Goal: Information Seeking & Learning: Check status

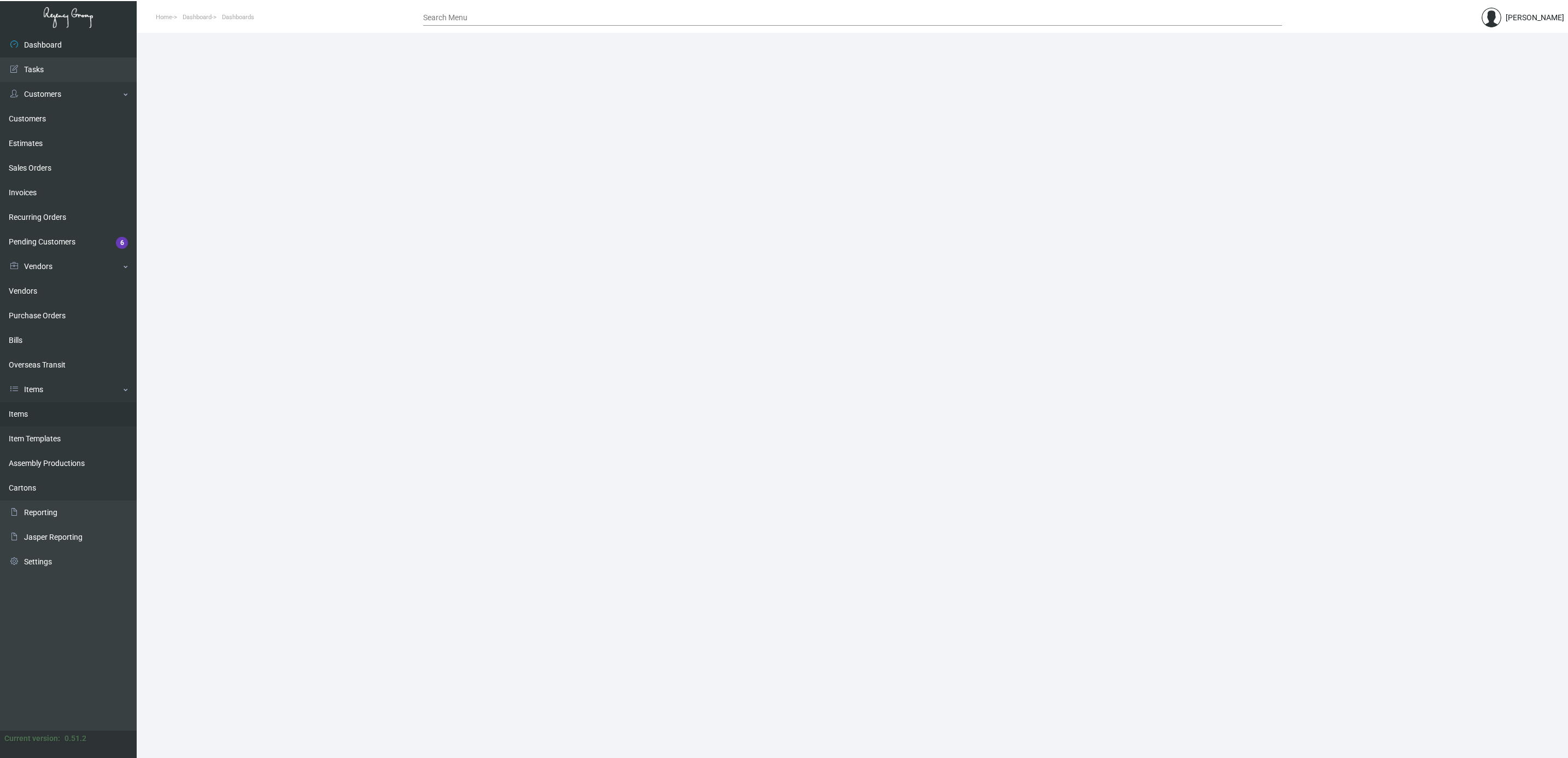
click at [28, 422] on link "Items" at bounding box center [68, 414] width 137 height 24
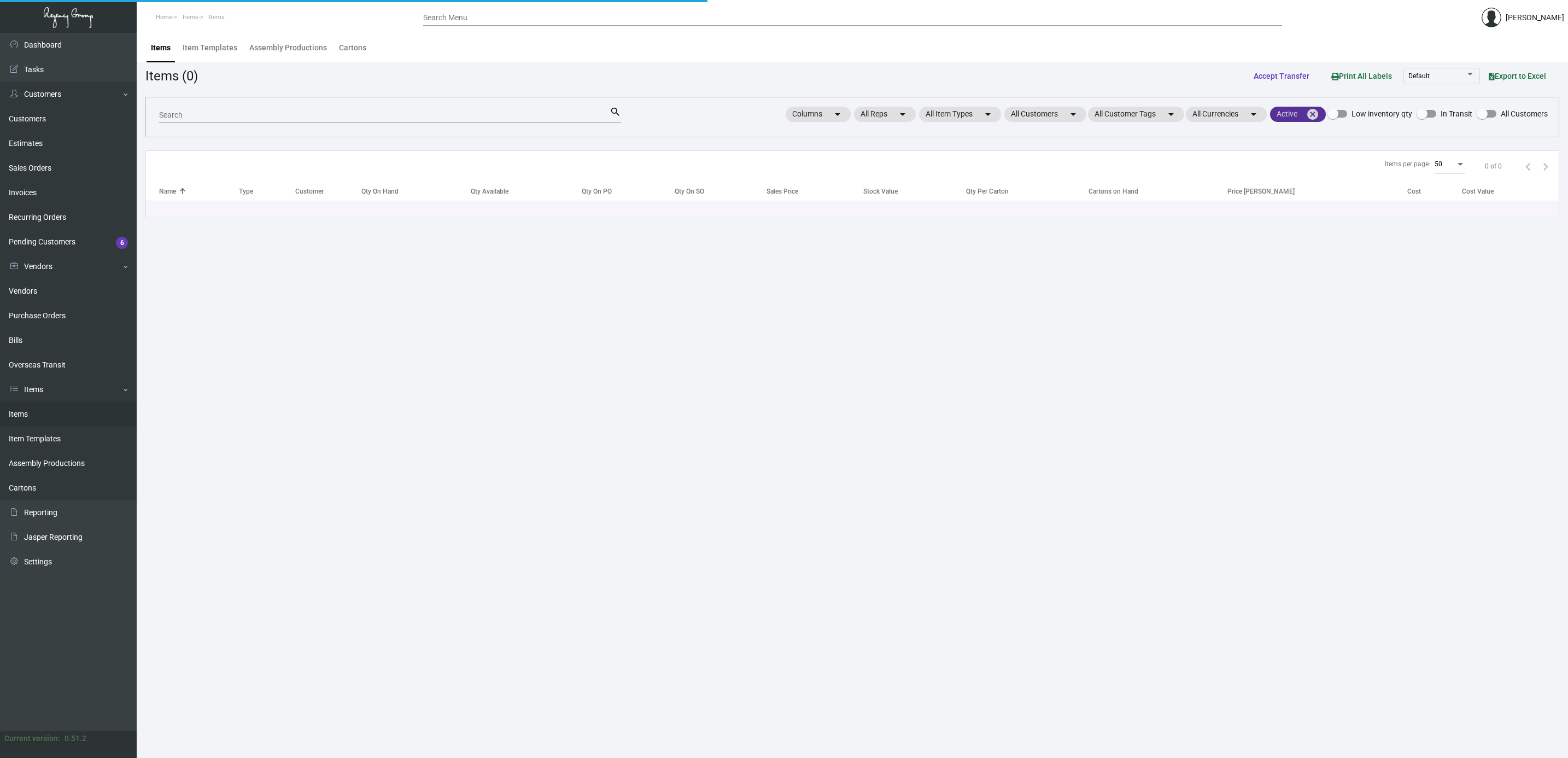
click at [1315, 113] on mat-icon "cancel" at bounding box center [1313, 114] width 13 height 13
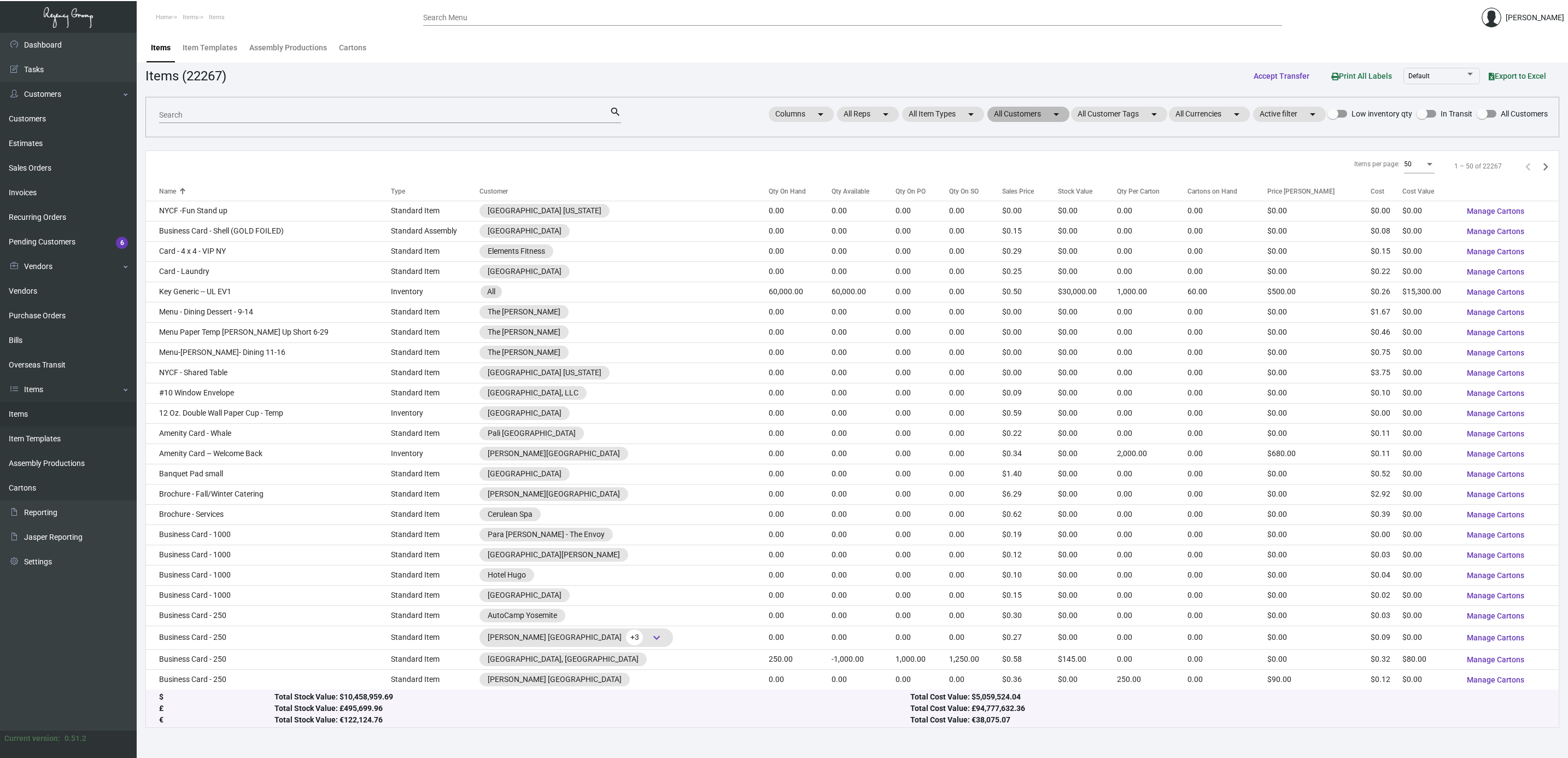
click at [1007, 120] on mat-chip "All Customers arrow_drop_down" at bounding box center [1028, 114] width 82 height 15
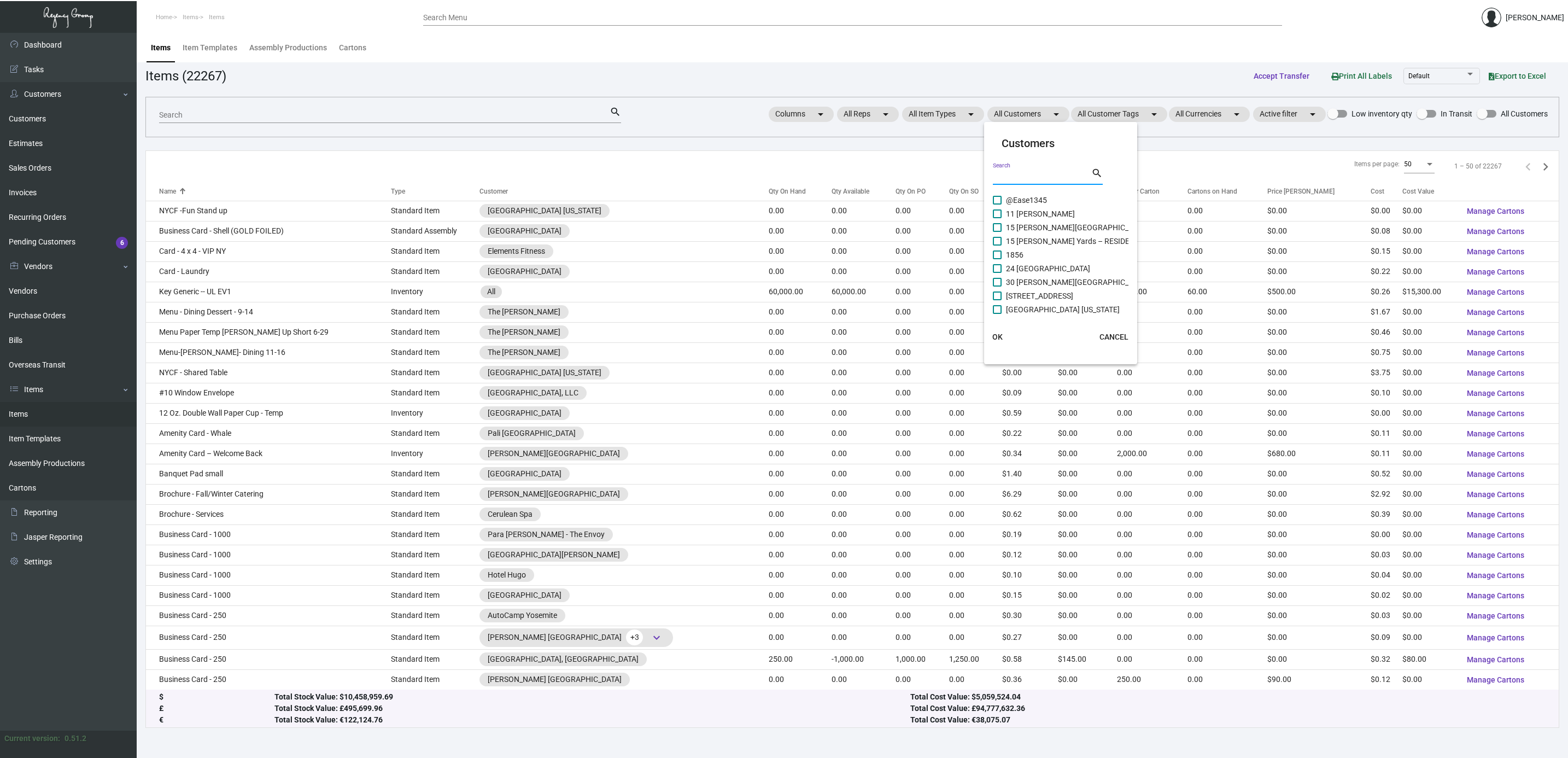
click at [1026, 175] on input "Search" at bounding box center [1042, 176] width 98 height 8
type input "[PERSON_NAME]"
click at [1025, 242] on span "[PERSON_NAME][GEOGRAPHIC_DATA]" at bounding box center [1072, 242] width 132 height 13
click at [998, 245] on input "[PERSON_NAME][GEOGRAPHIC_DATA]" at bounding box center [997, 245] width 1 height 1
checkbox input "true"
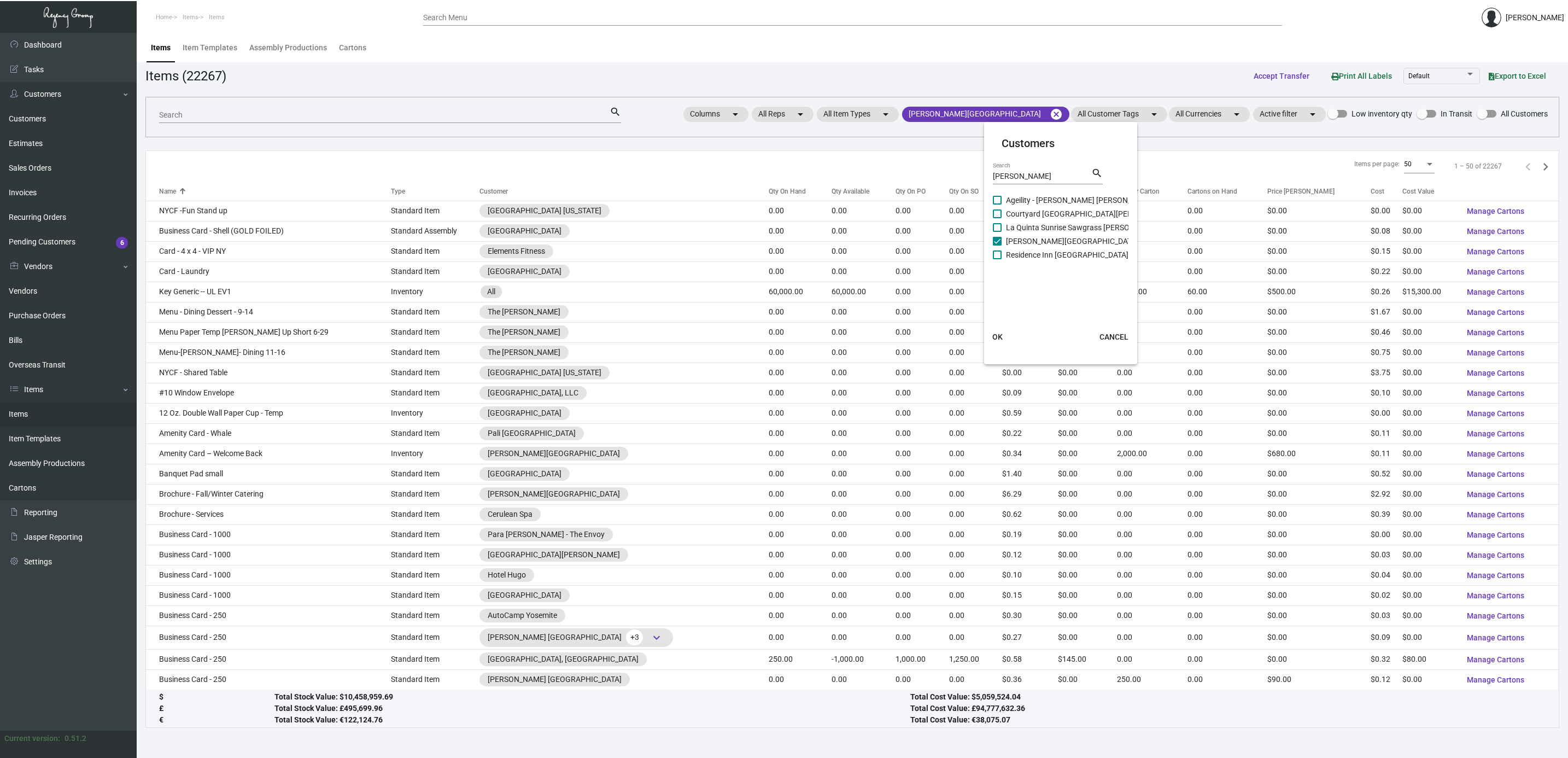
click at [999, 330] on button "OK" at bounding box center [998, 336] width 35 height 20
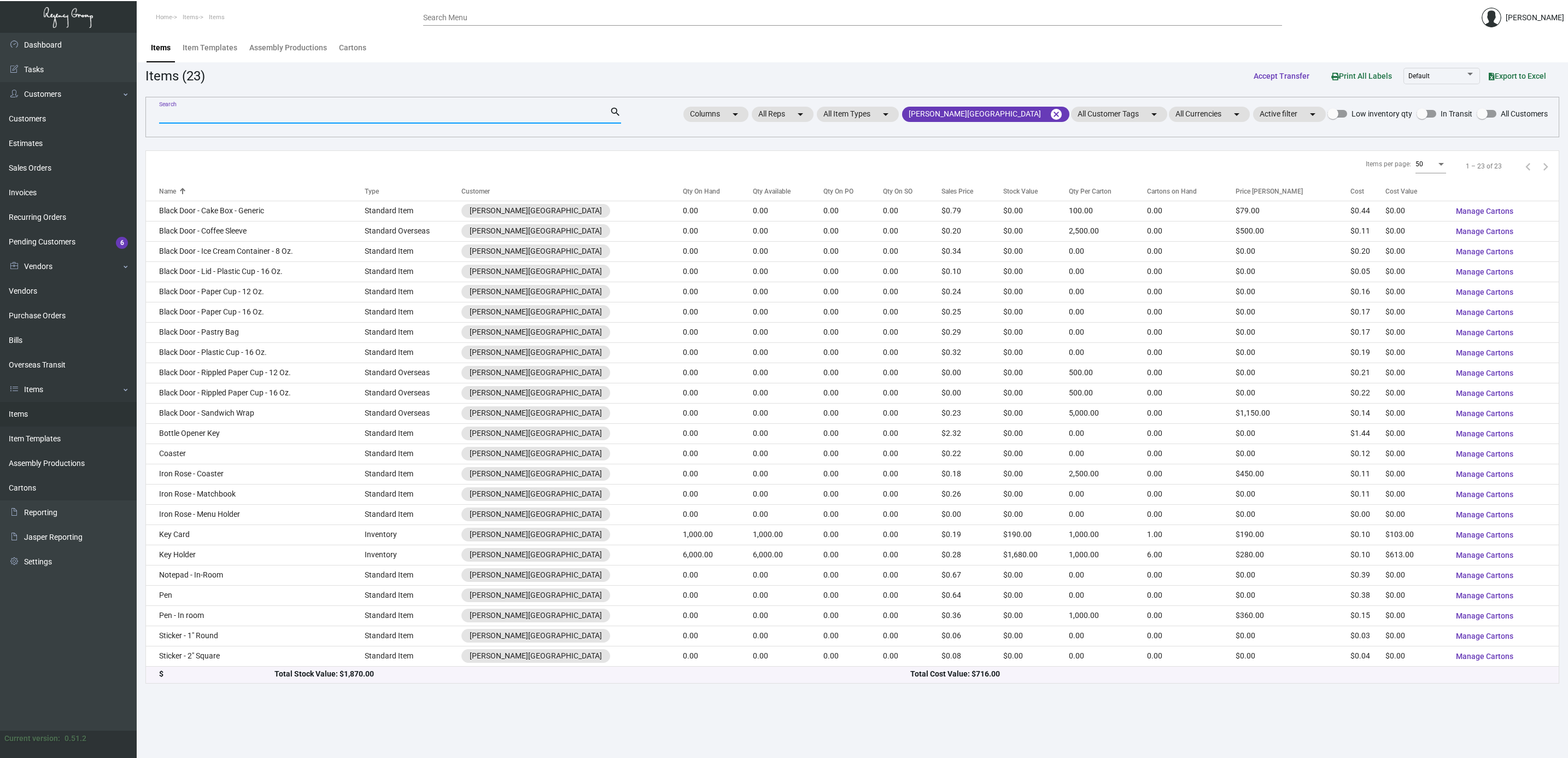
click at [461, 111] on input "Search" at bounding box center [384, 114] width 451 height 8
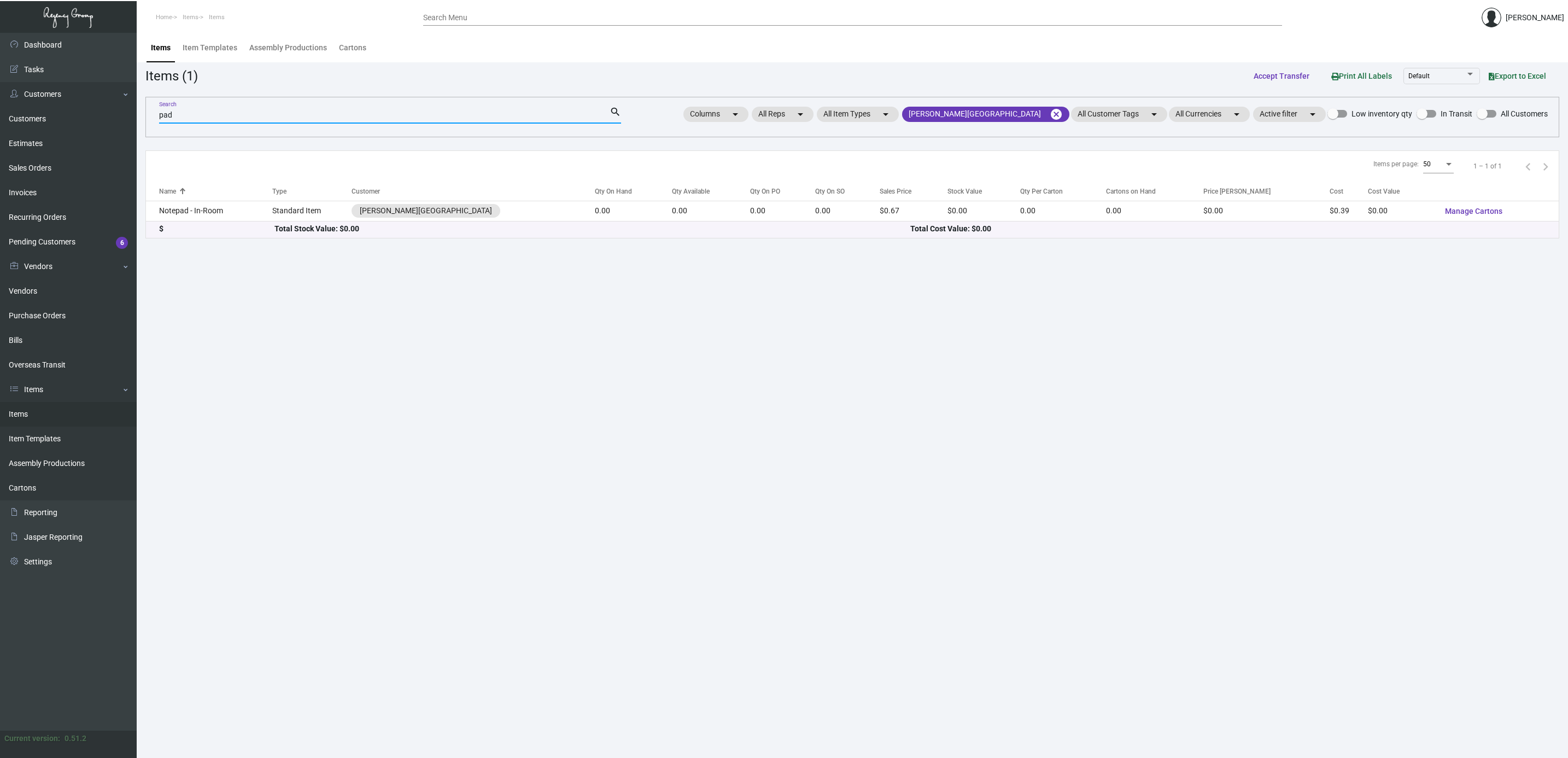
type input "pad"
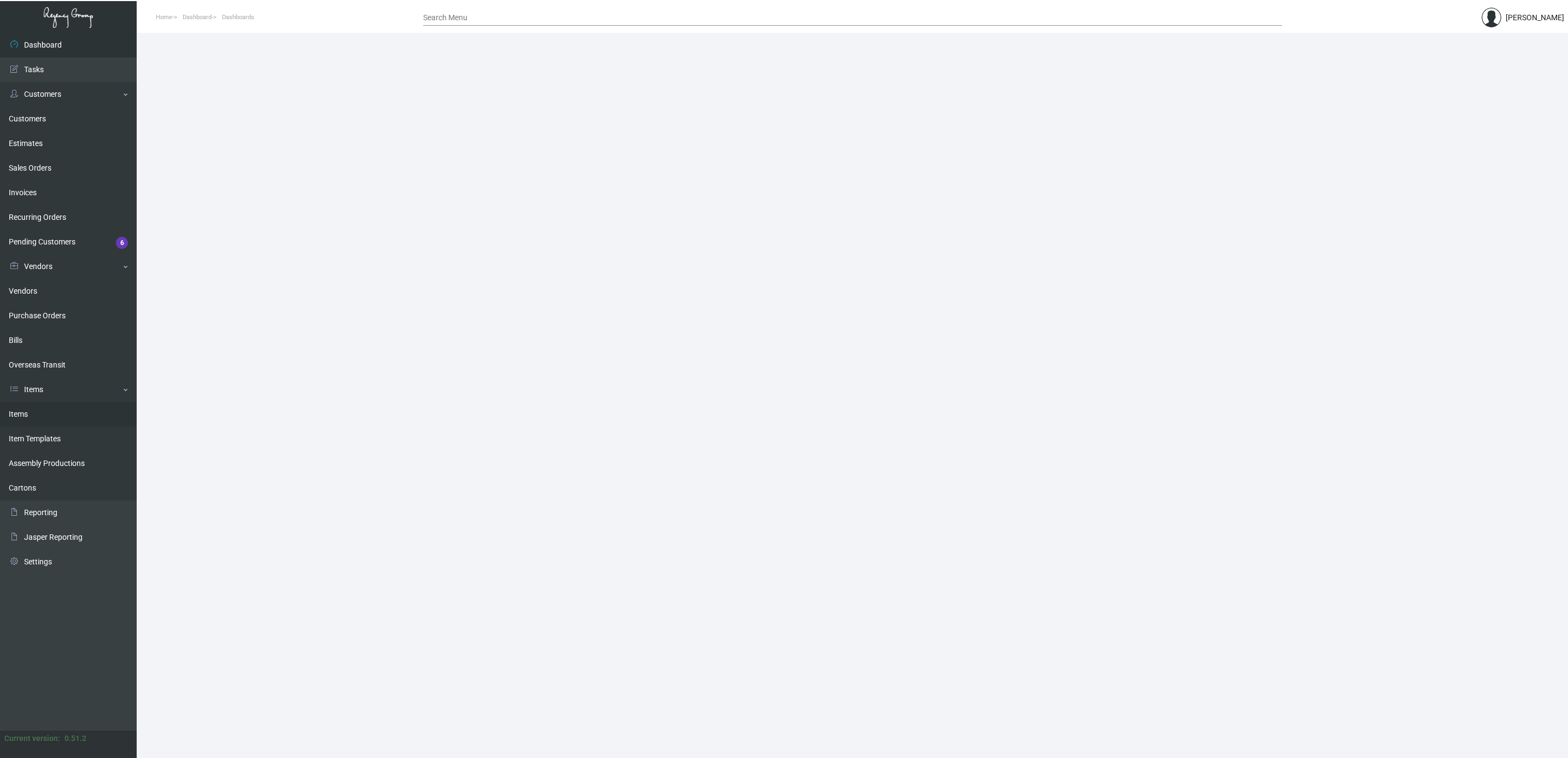
click at [34, 408] on link "Items" at bounding box center [68, 414] width 137 height 24
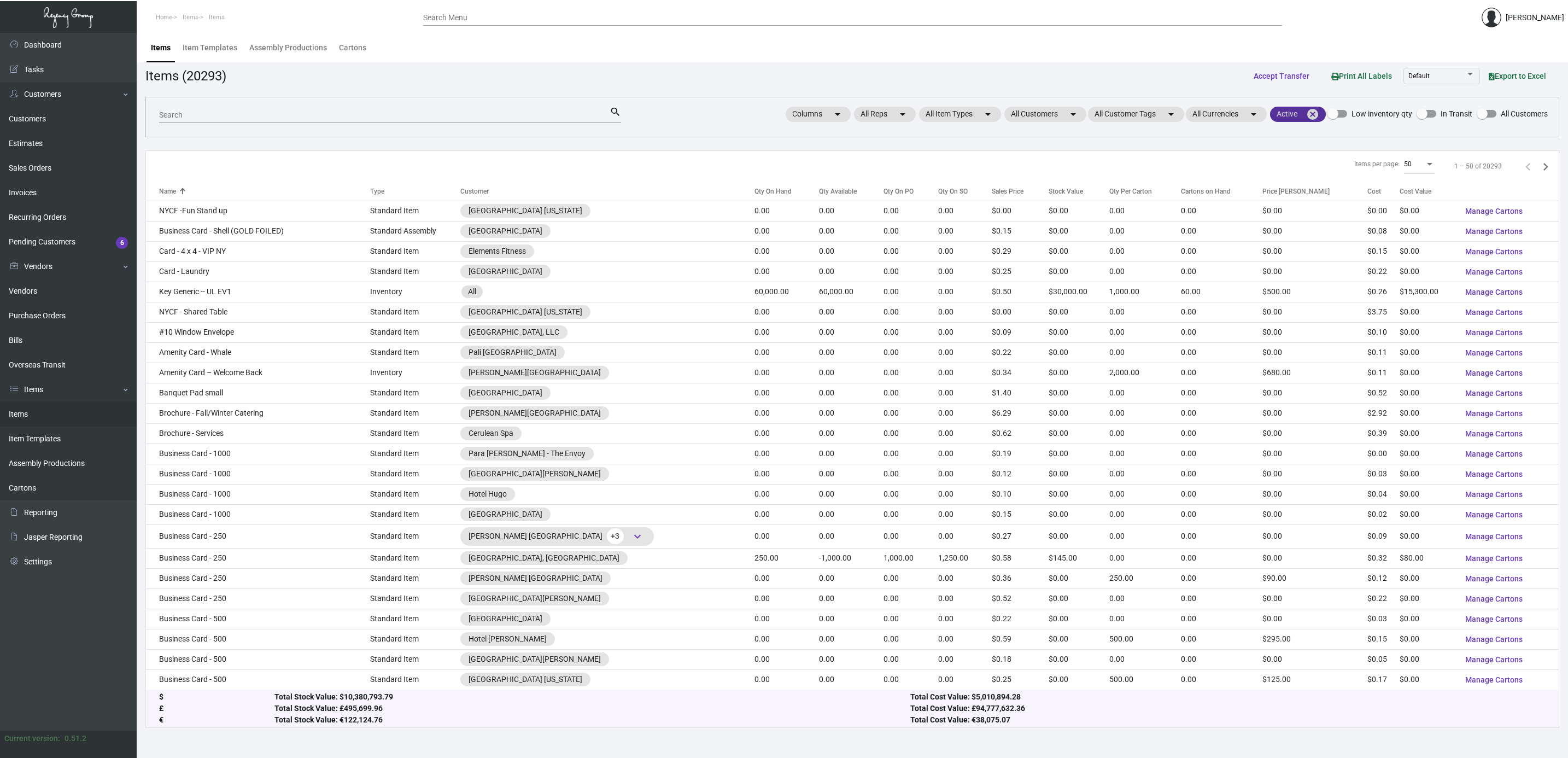
click at [774, 115] on mat-icon "cancel" at bounding box center [1313, 114] width 13 height 13
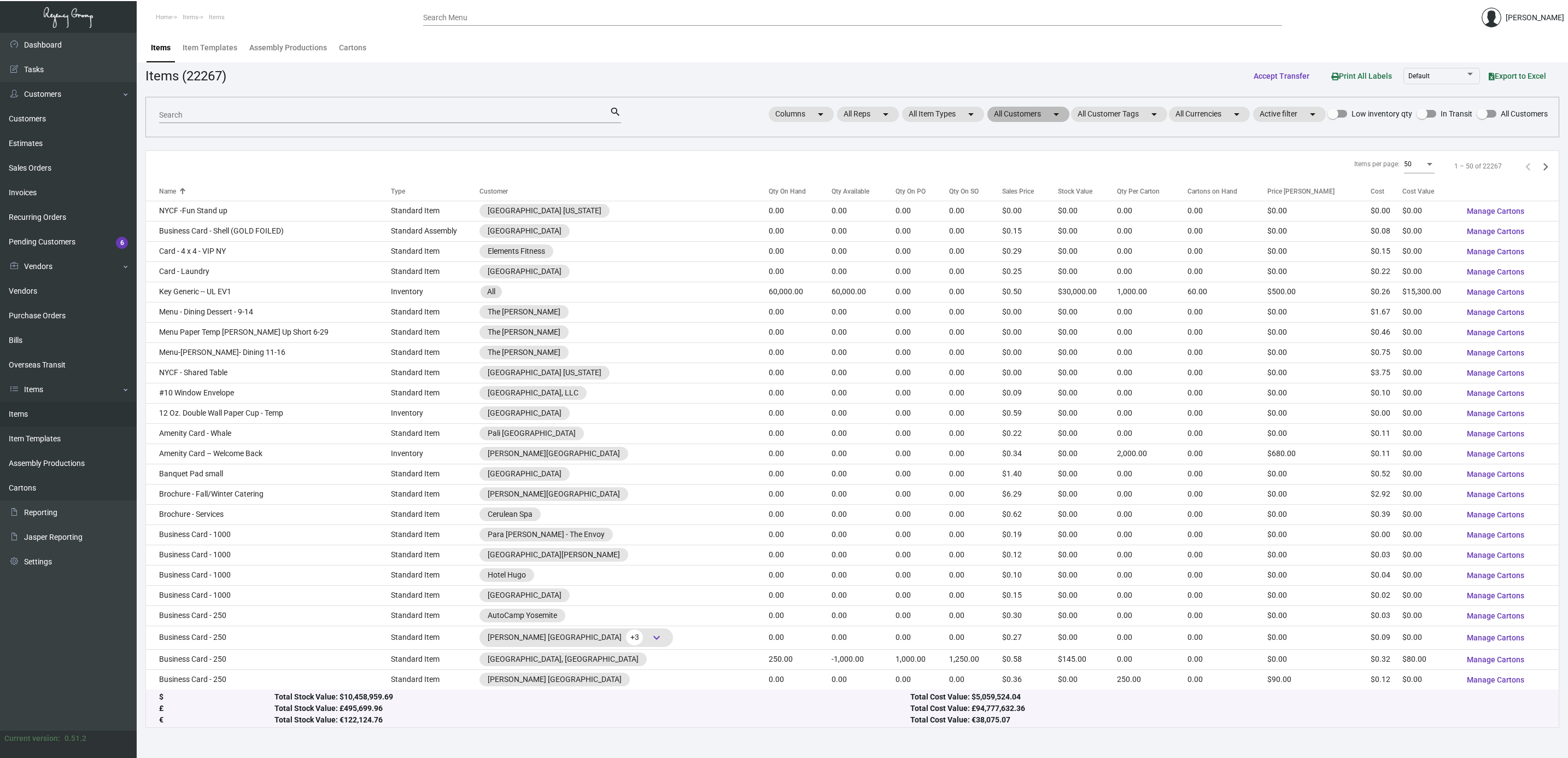
click at [774, 115] on mat-chip "All Customers arrow_drop_down" at bounding box center [1028, 114] width 82 height 15
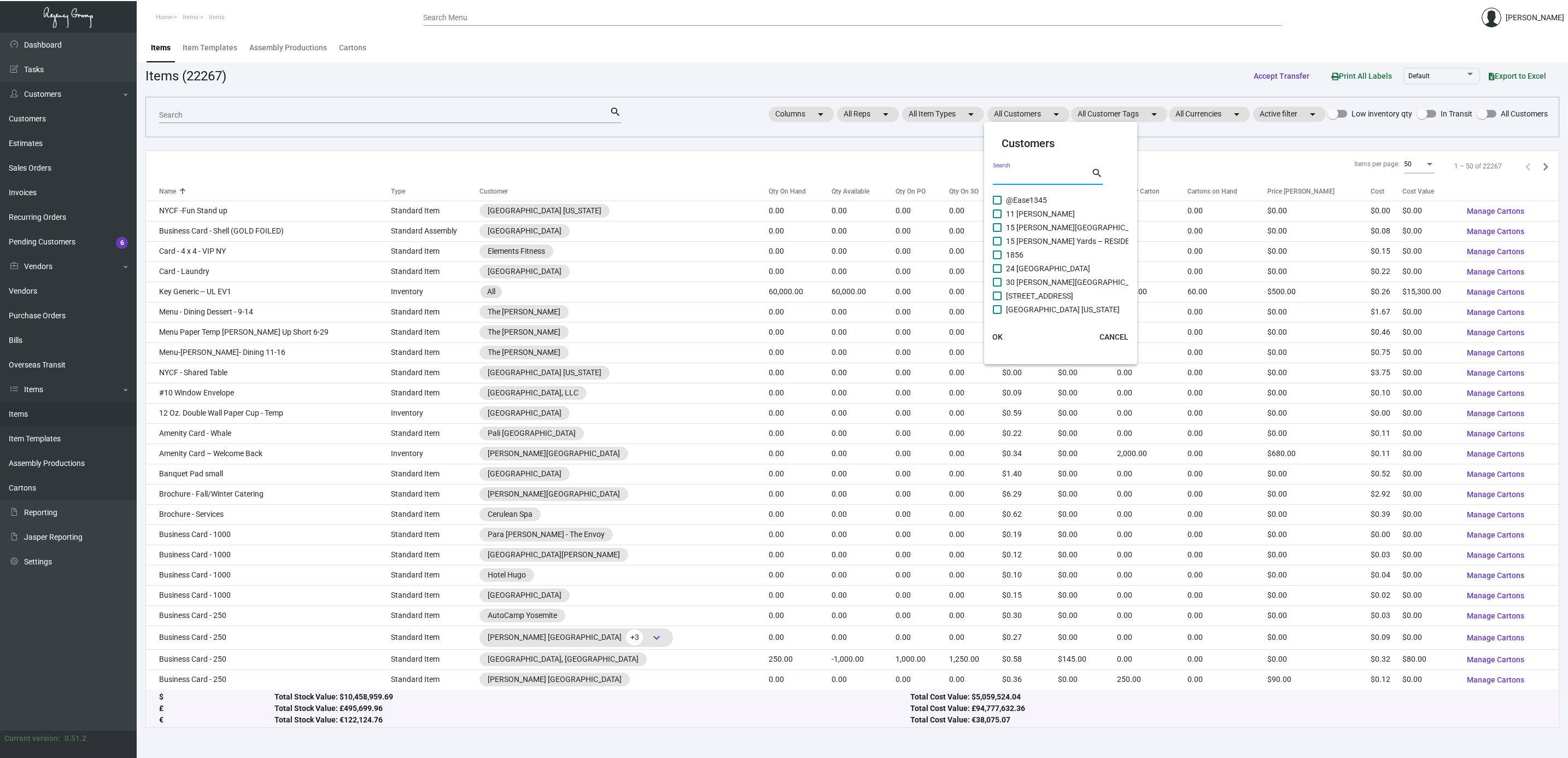
click at [774, 173] on input "Search" at bounding box center [1042, 176] width 98 height 8
type input "[PERSON_NAME]"
click at [774, 240] on span "[PERSON_NAME][GEOGRAPHIC_DATA]" at bounding box center [1072, 242] width 132 height 13
click at [774, 245] on input "[PERSON_NAME][GEOGRAPHIC_DATA]" at bounding box center [997, 245] width 1 height 1
checkbox input "true"
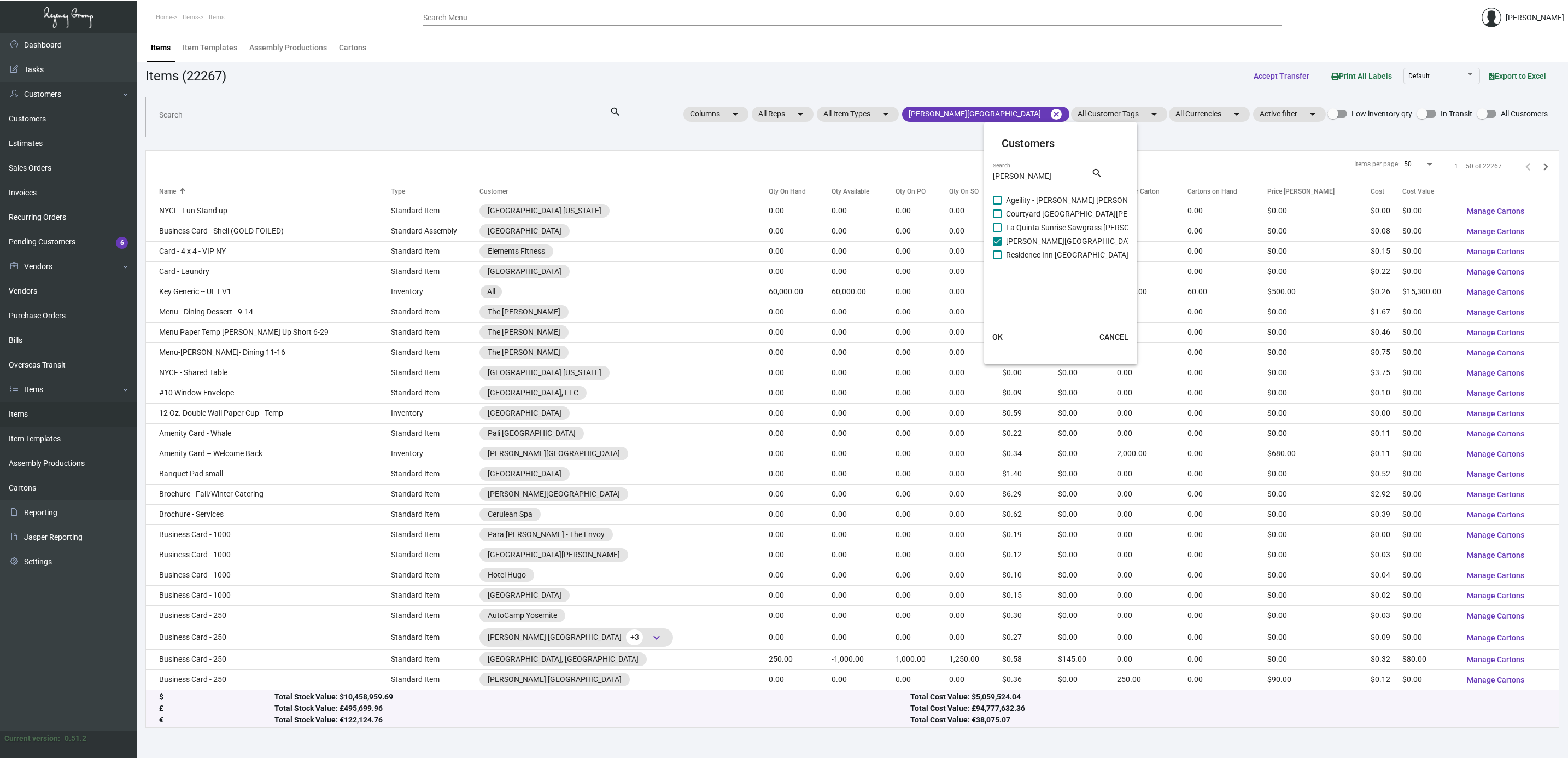
click at [774, 341] on button "OK" at bounding box center [998, 336] width 35 height 20
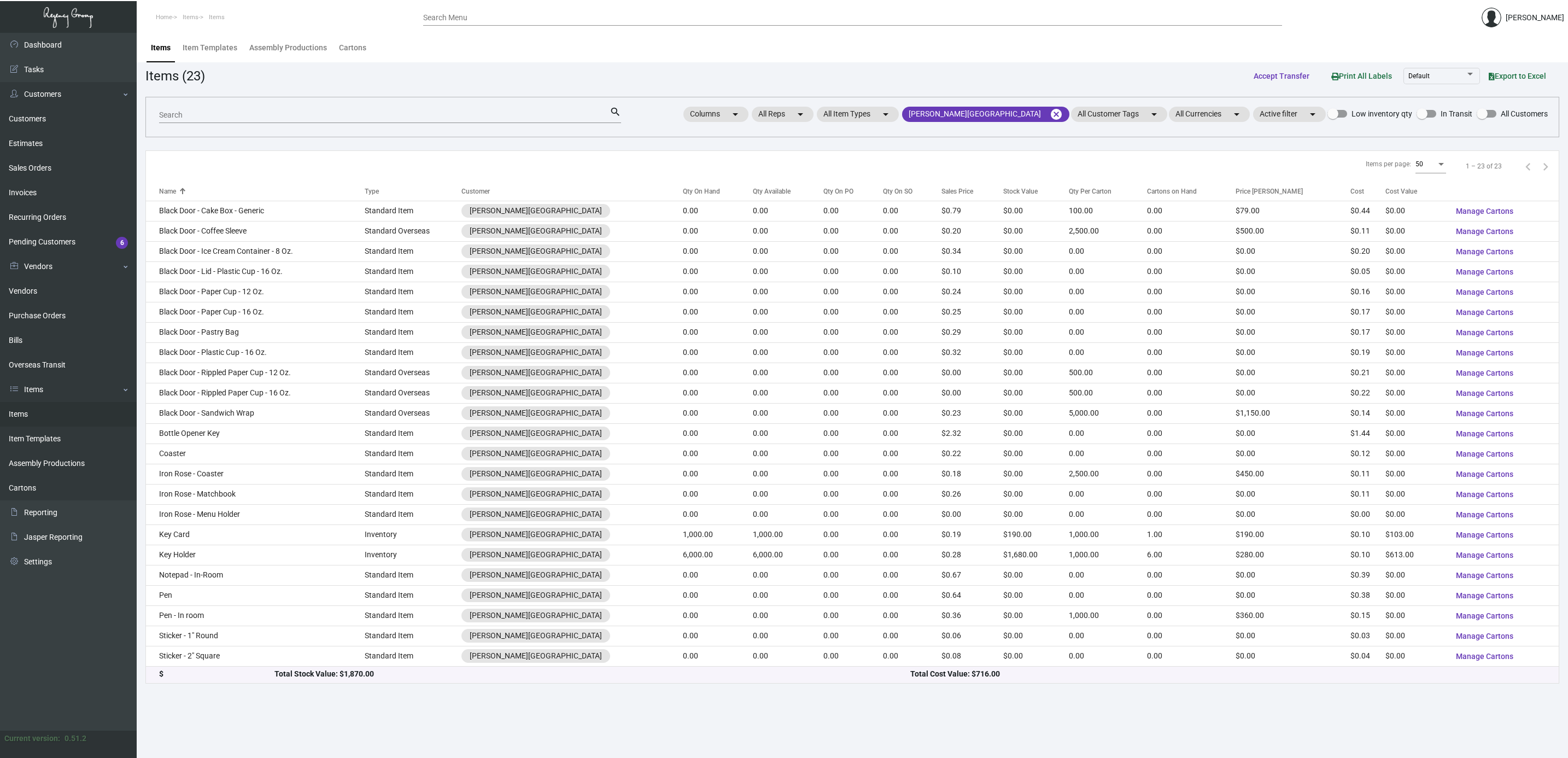
click at [357, 119] on input "Search" at bounding box center [384, 114] width 451 height 8
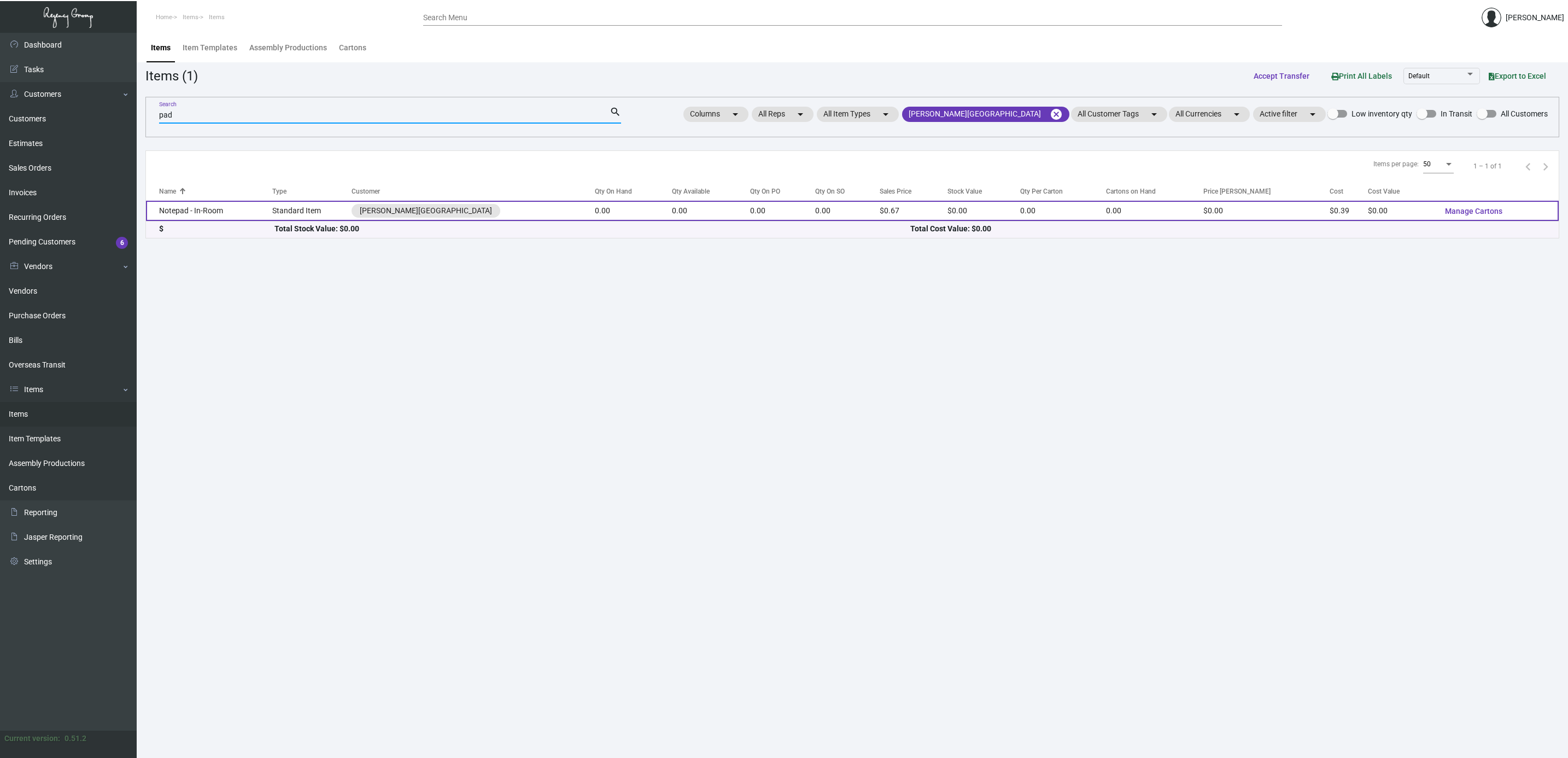
type input "pad"
click at [272, 205] on td "Notepad - In-Room" at bounding box center [209, 211] width 126 height 20
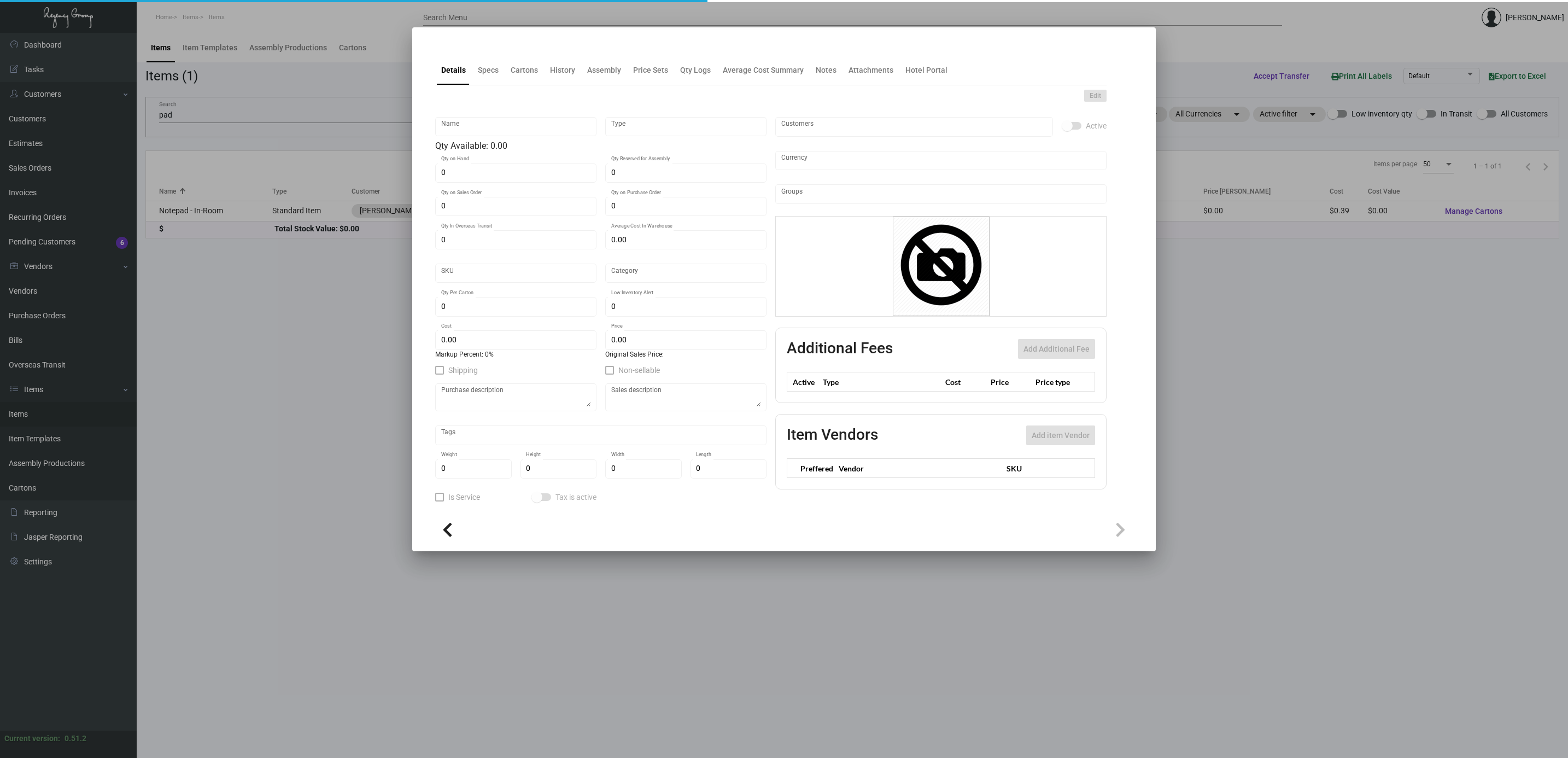
type input "Notepad - In-Room"
type input "Standard Item"
type input "$ 0.00"
type input "Standard"
type input "$ 0.39"
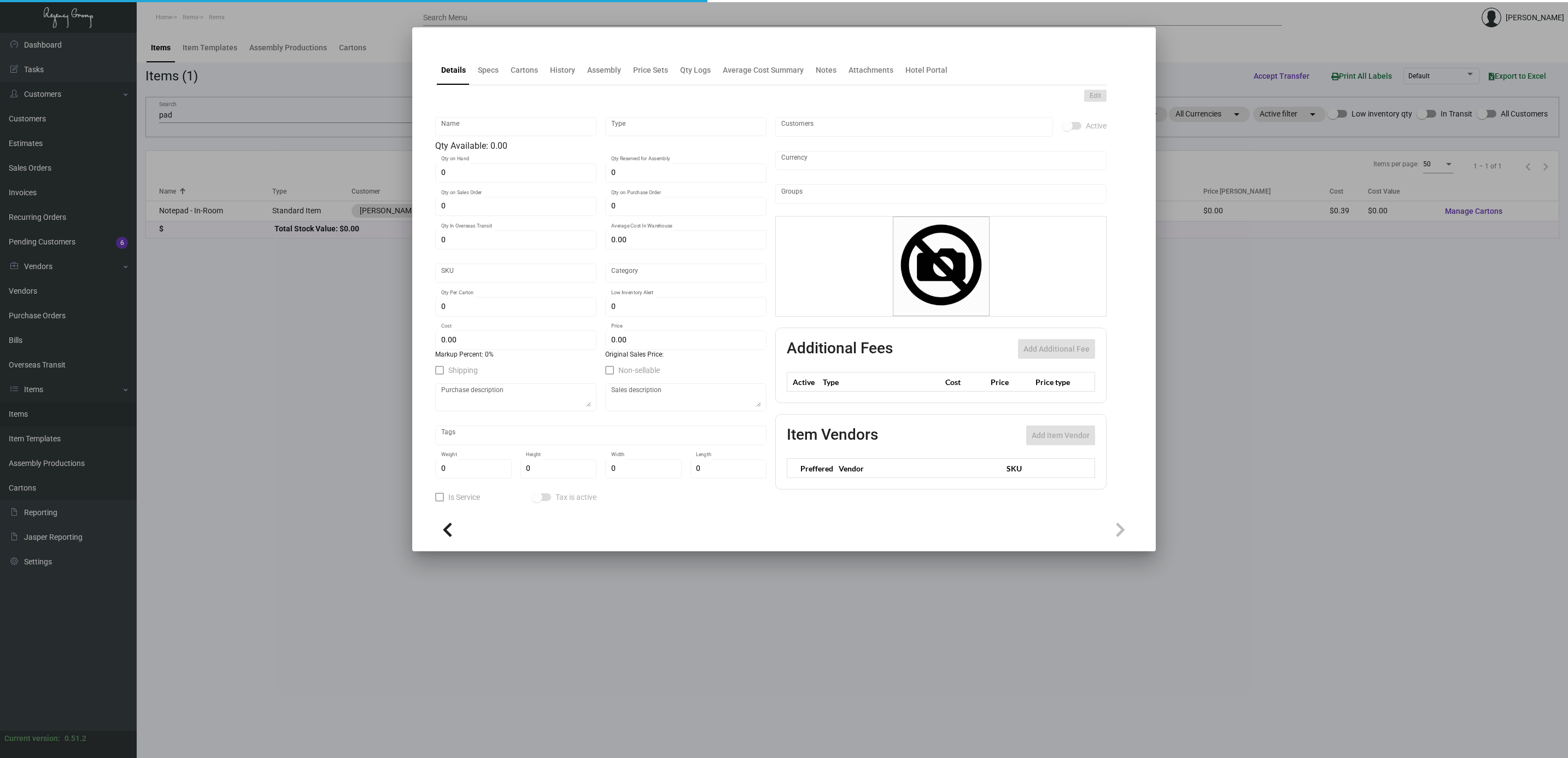
type input "$ 0.67"
checkbox input "true"
type input "United States Dollar $"
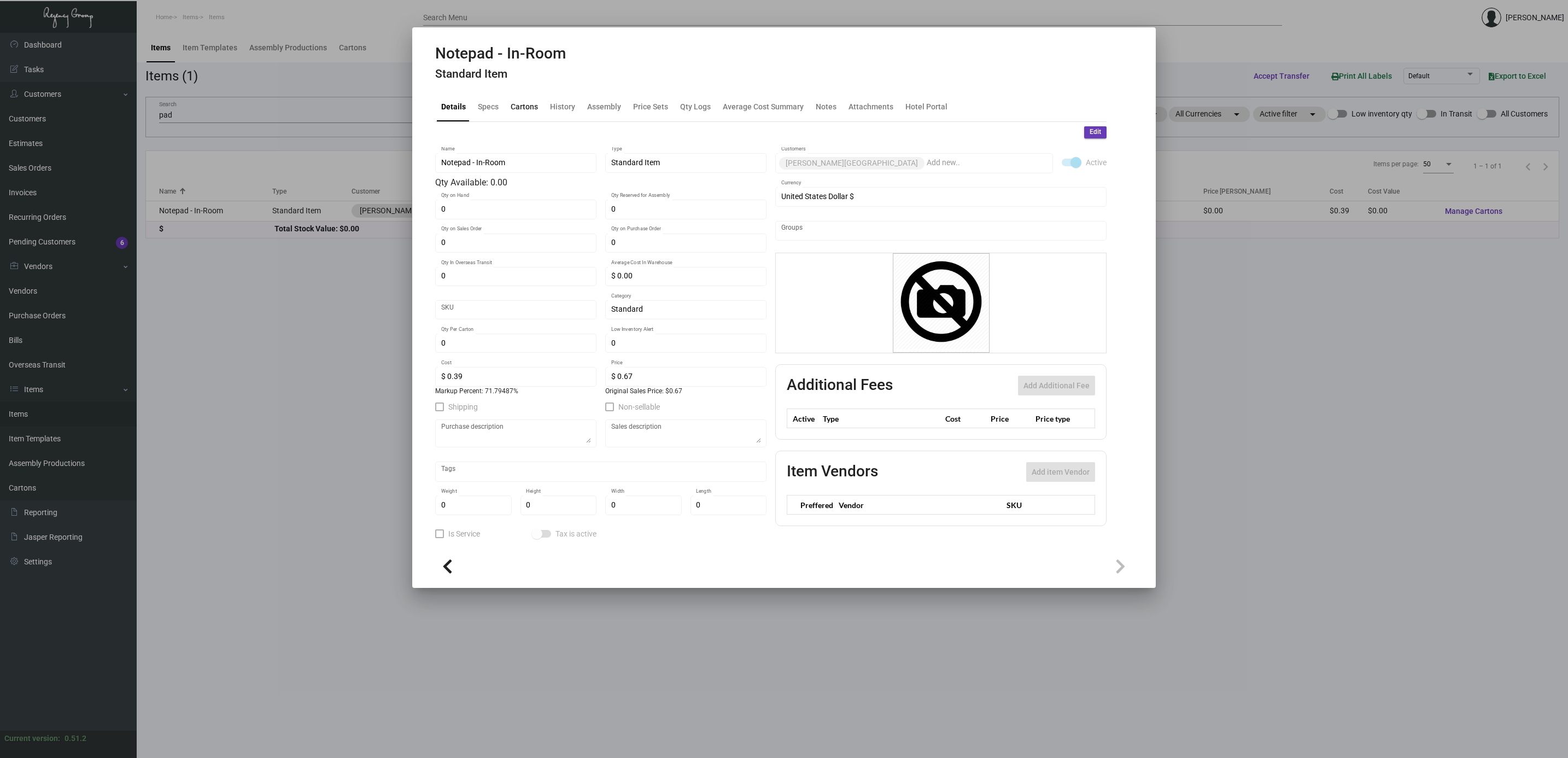
click at [529, 107] on div "Cartons" at bounding box center [524, 106] width 27 height 11
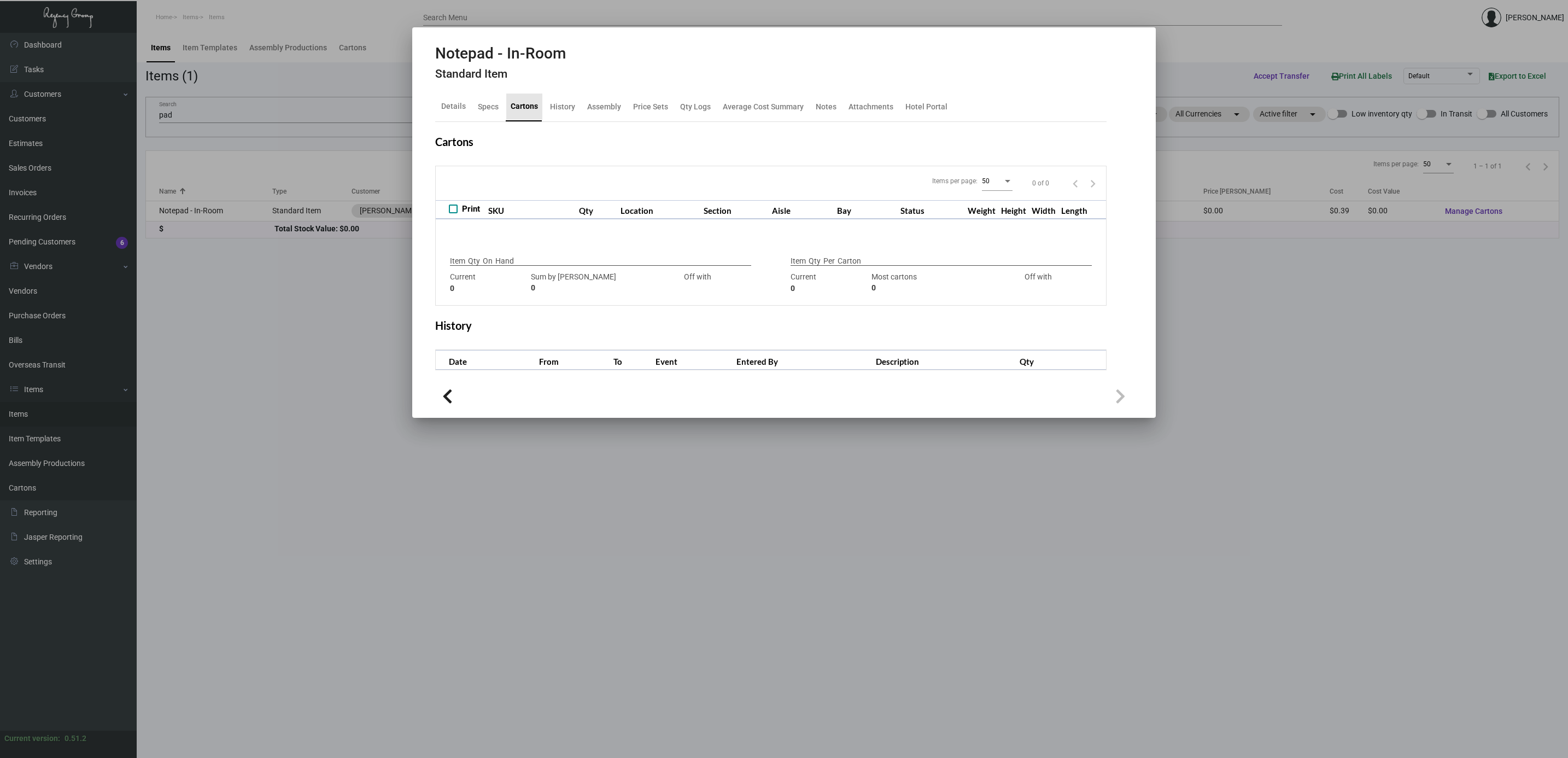
checkbox input "true"
type input "0"
click at [564, 110] on div "History" at bounding box center [562, 106] width 25 height 11
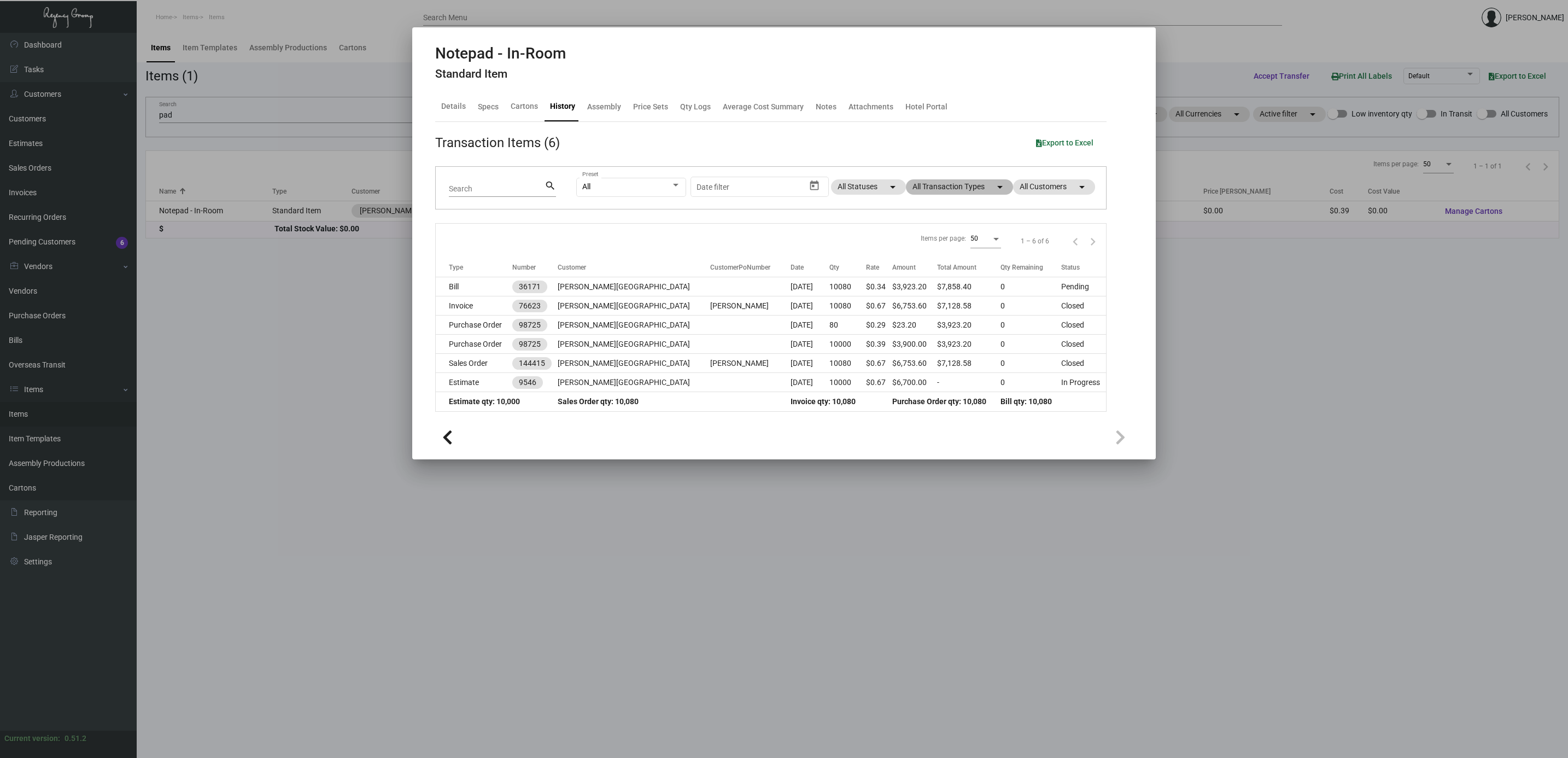
click at [774, 179] on mat-chip "All Transaction Types arrow_drop_down" at bounding box center [959, 187] width 107 height 15
click at [774, 329] on span "Purchase Order" at bounding box center [952, 328] width 53 height 13
click at [774, 333] on input "Purchase Order" at bounding box center [917, 333] width 1 height 1
checkbox input "true"
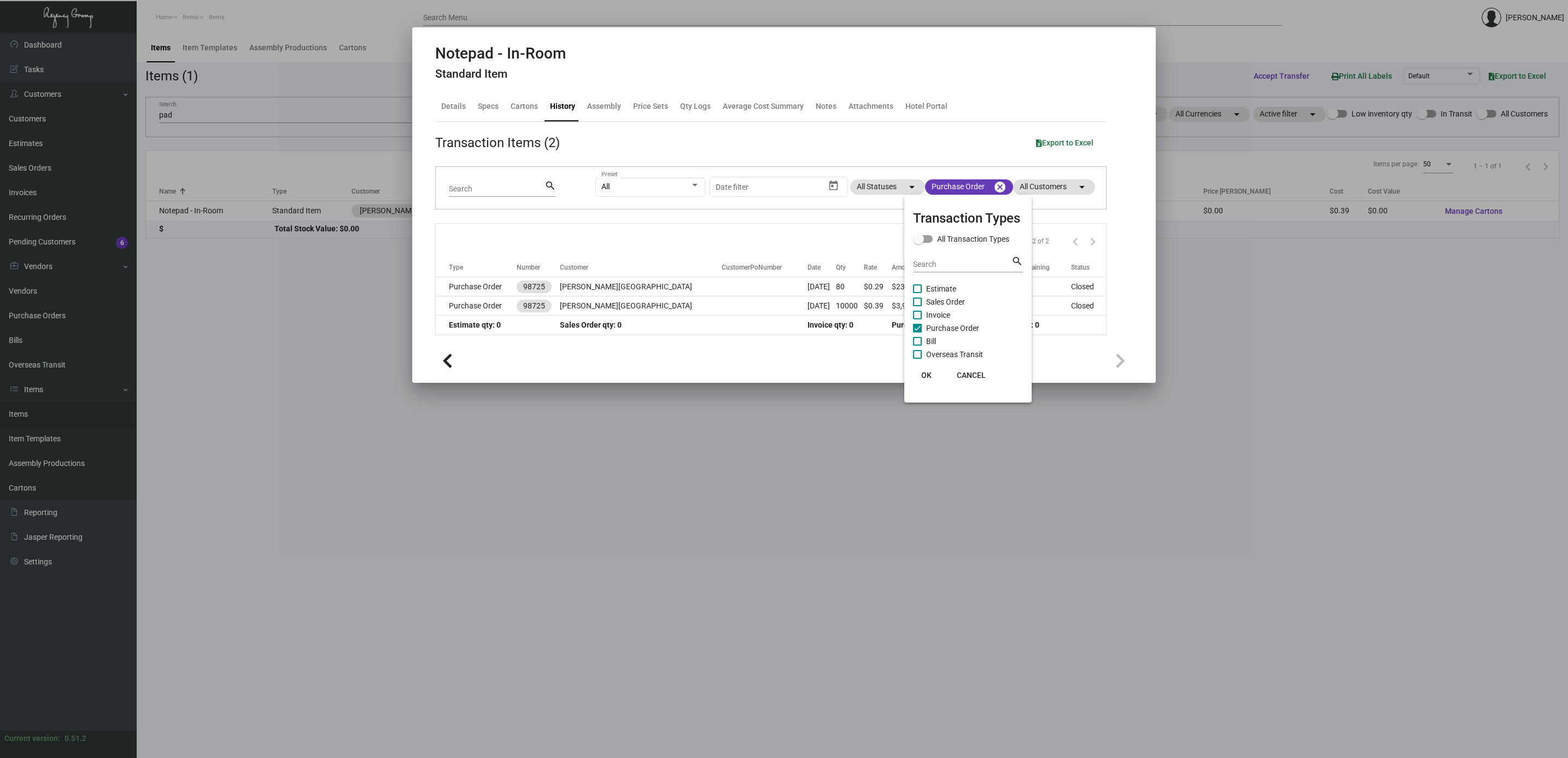
click at [716, 287] on div at bounding box center [784, 379] width 1568 height 758
click at [722, 287] on td at bounding box center [764, 286] width 85 height 20
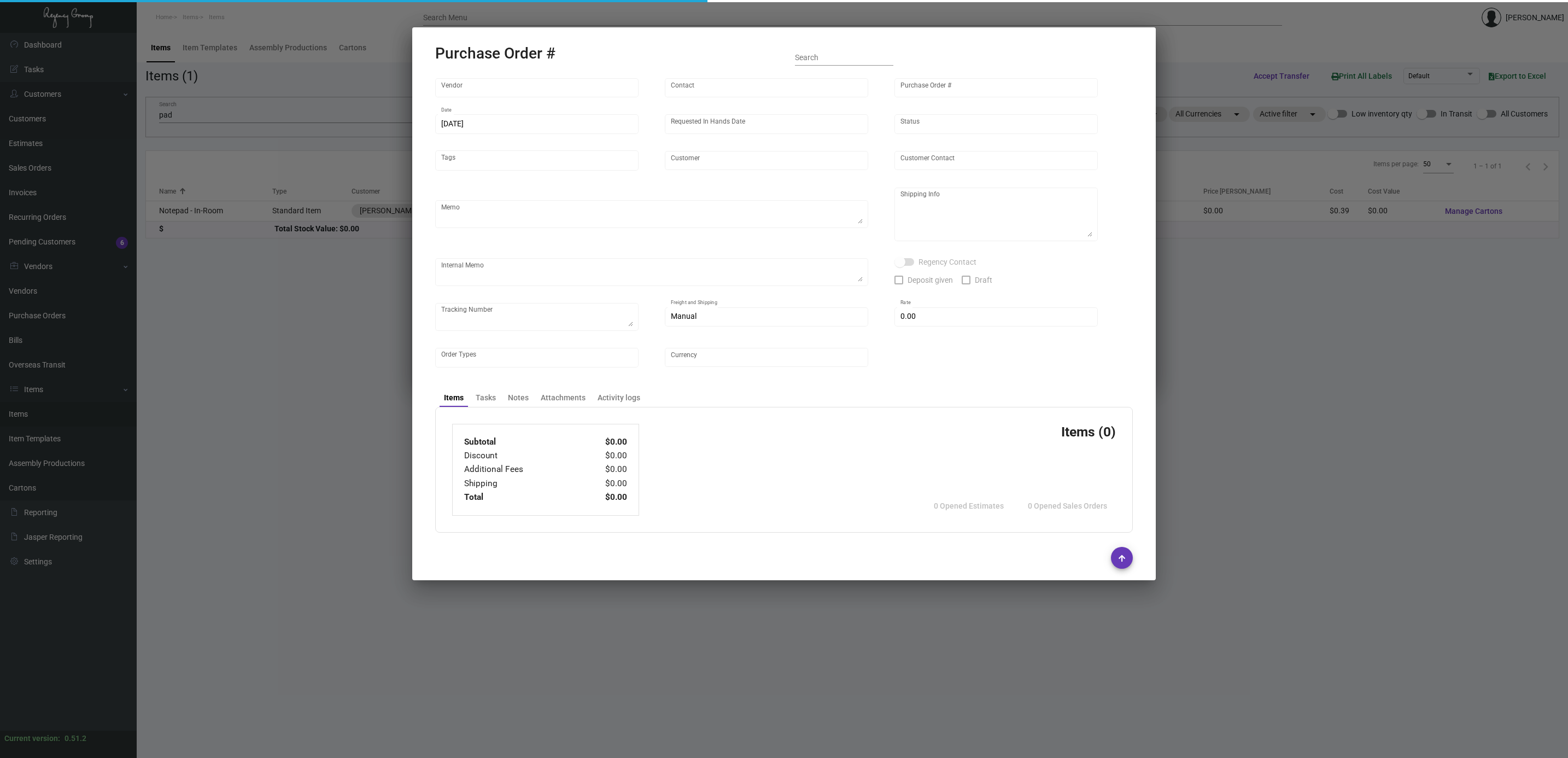
type input "Colonial Redi Record Corp."
type input "Barbara Berkovits"
type input "98725"
type input "5/30/2023"
type input "6/7/2023"
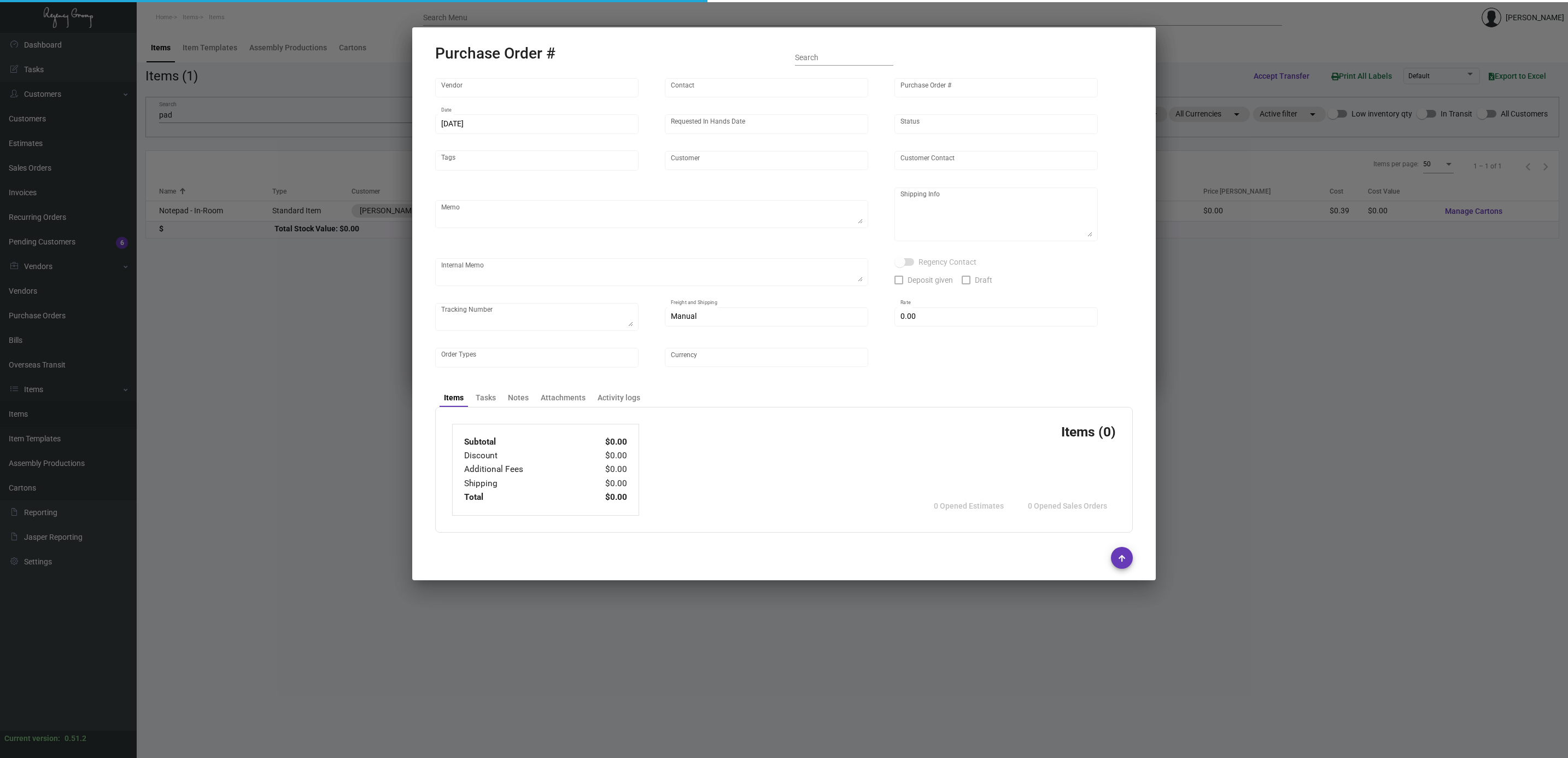
type input "[PERSON_NAME][GEOGRAPHIC_DATA]"
type input "Ioan Baciu"
type textarea "***ANY PRICE DISCREPANCY MUST BE CALLED OUT PRIOR TO PROCEEDING WITH THIS ORDER…"
type textarea "Mills House Hotel - Ioan Baciu 115 Meeting Street Charleston, SC, 29401 US"
type input "$ 0.00"
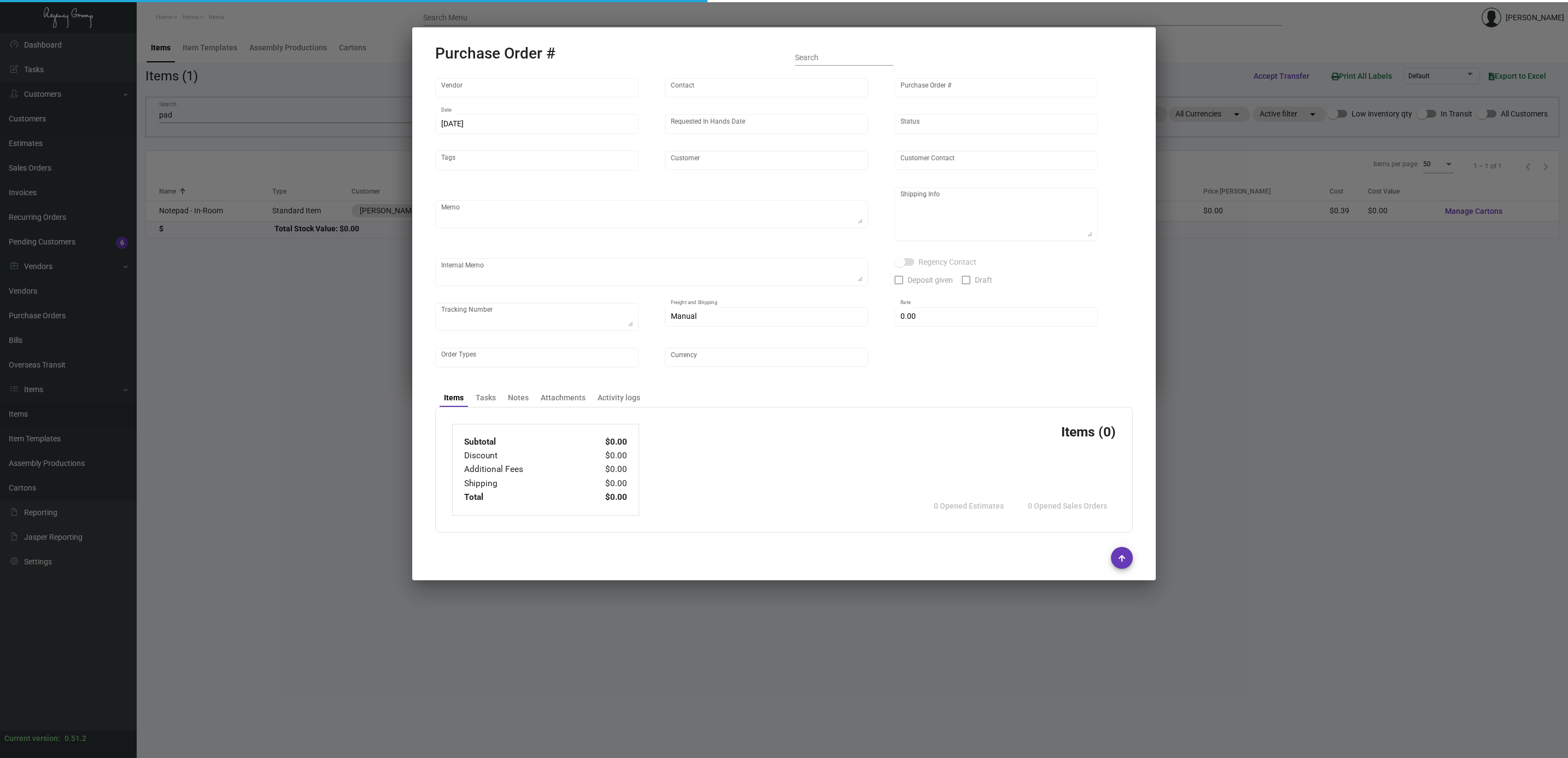
type input "United States Dollar $"
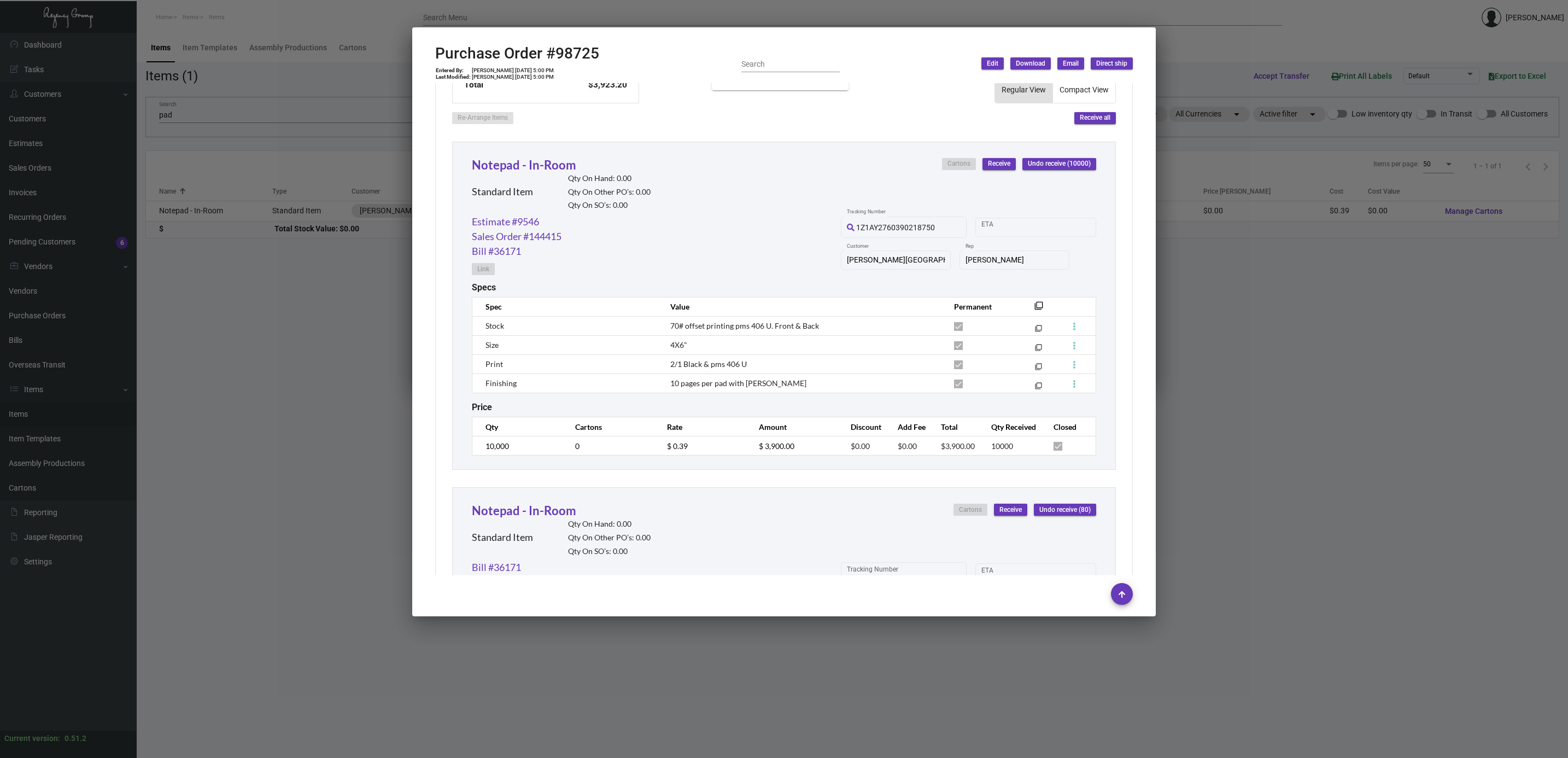
scroll to position [492, 0]
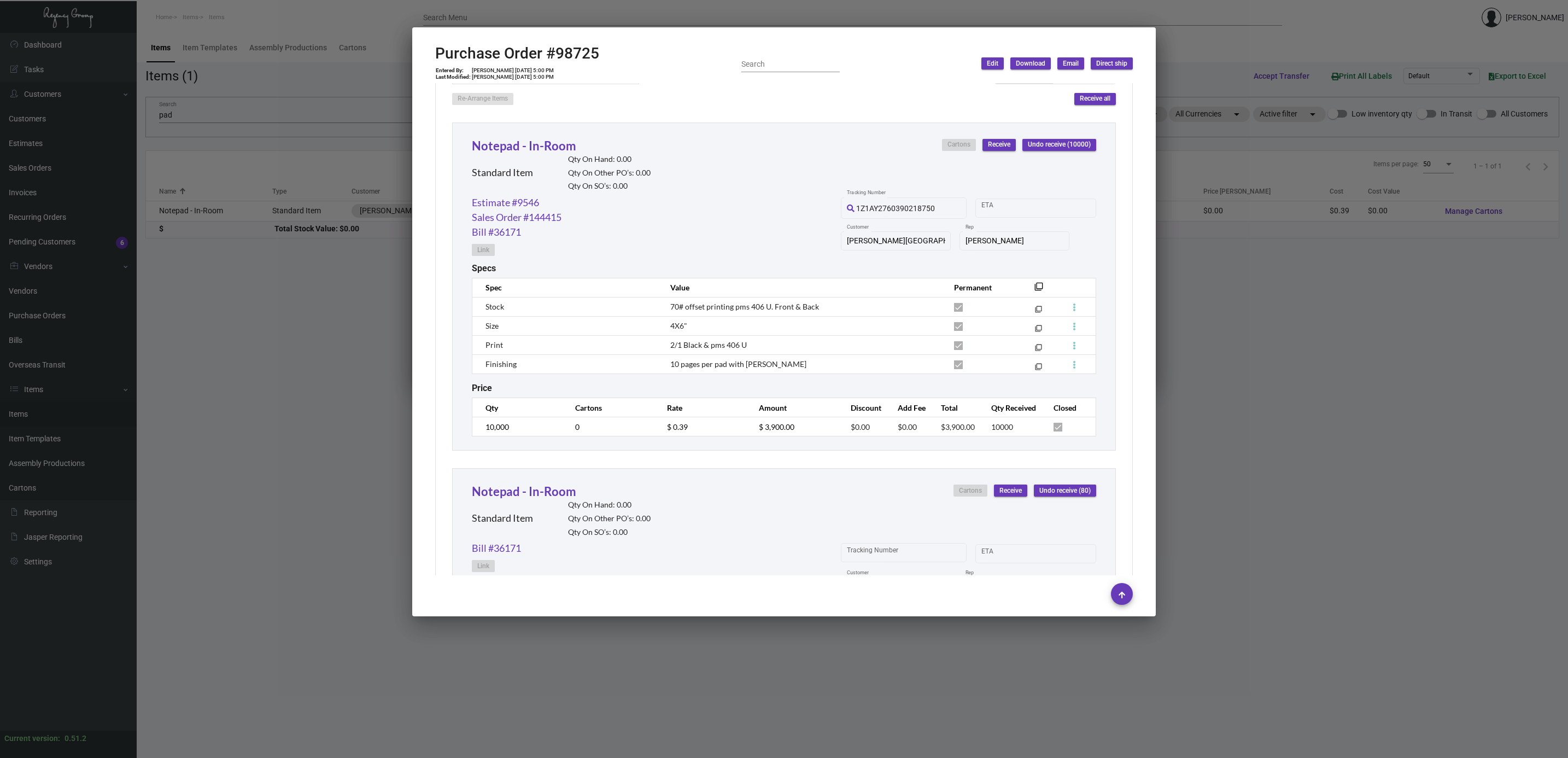
click at [774, 390] on div at bounding box center [784, 379] width 1568 height 758
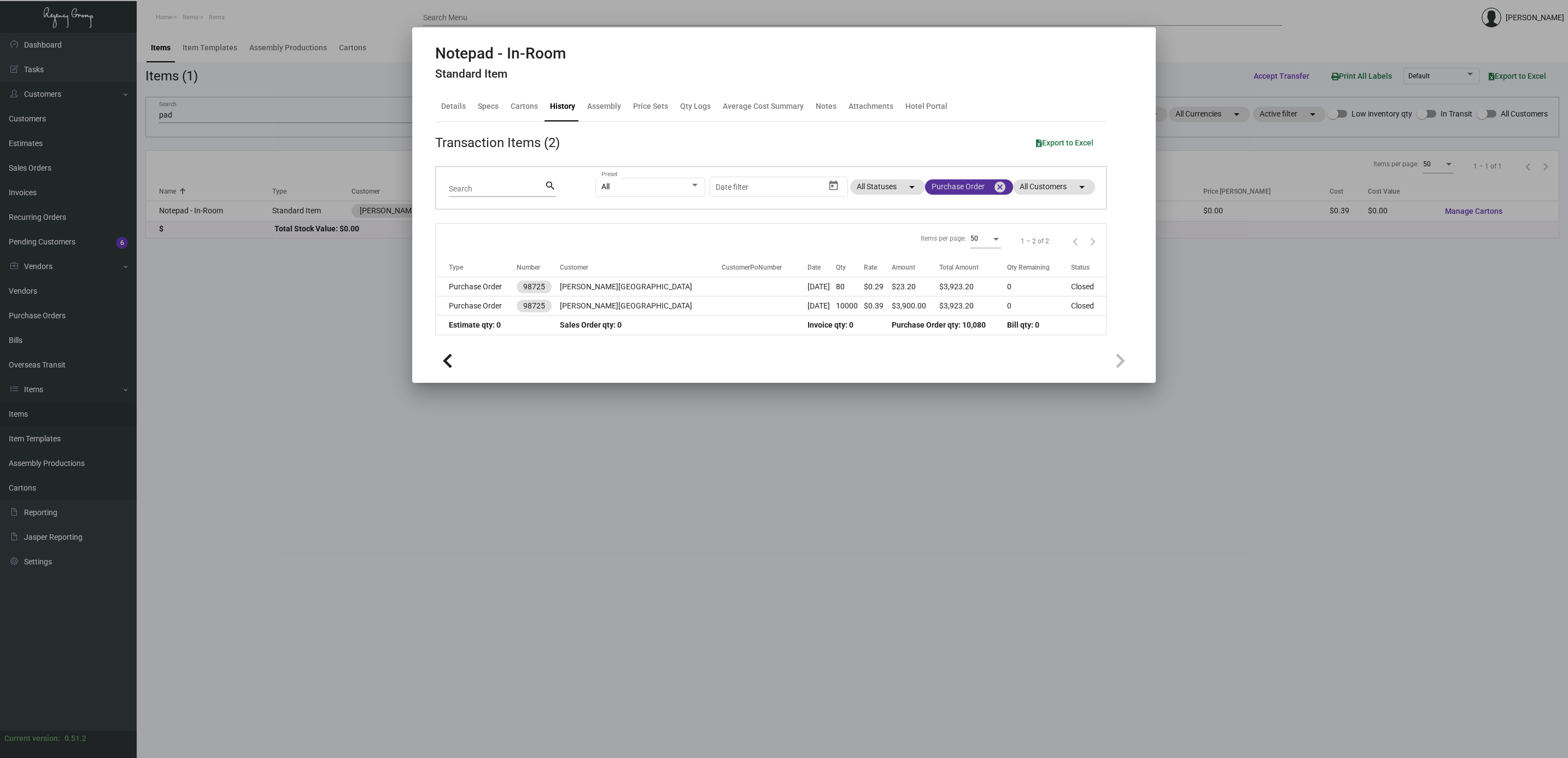
click at [774, 189] on mat-icon "cancel" at bounding box center [1000, 187] width 13 height 13
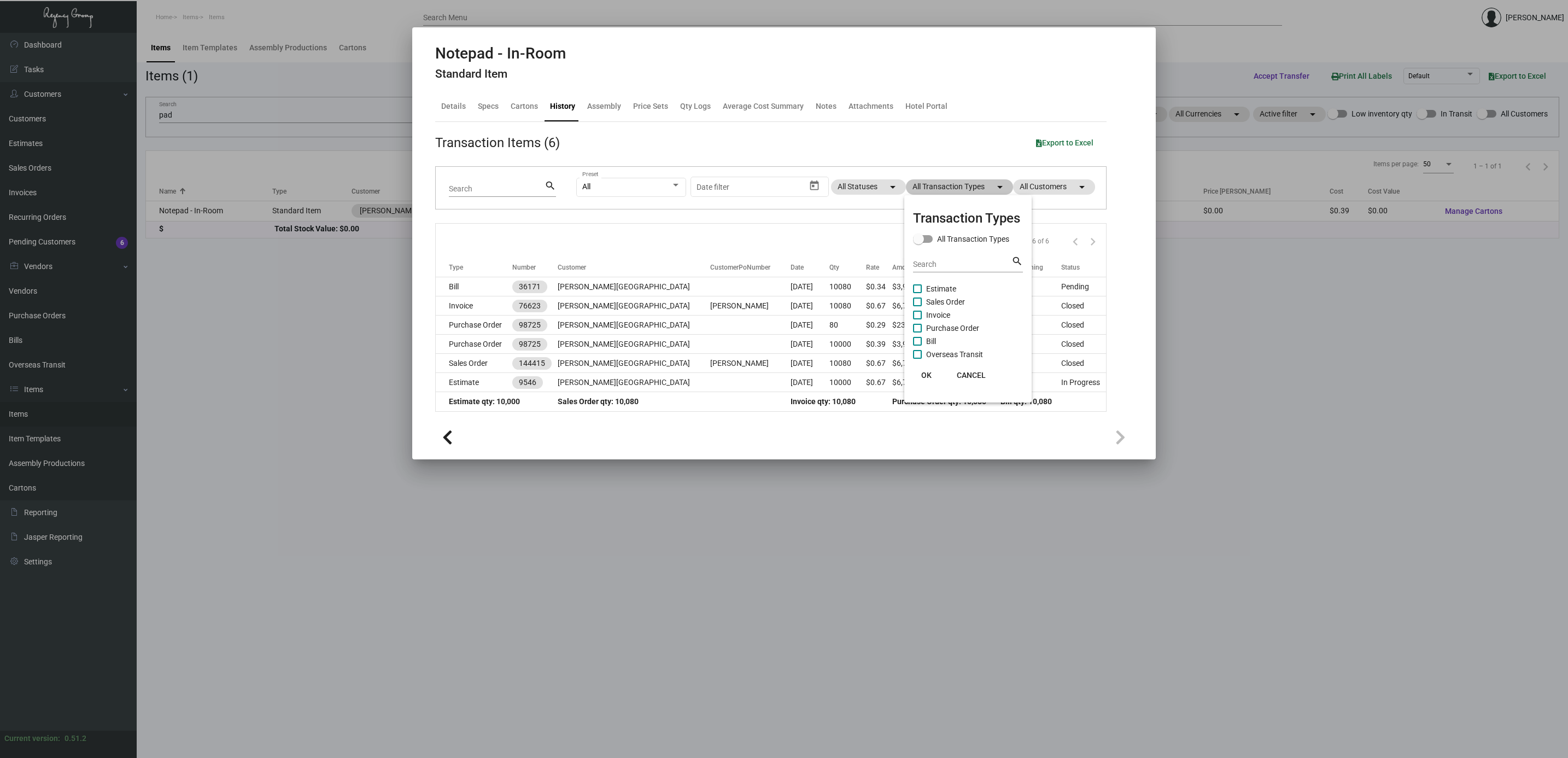
click at [774, 323] on div at bounding box center [784, 379] width 1568 height 758
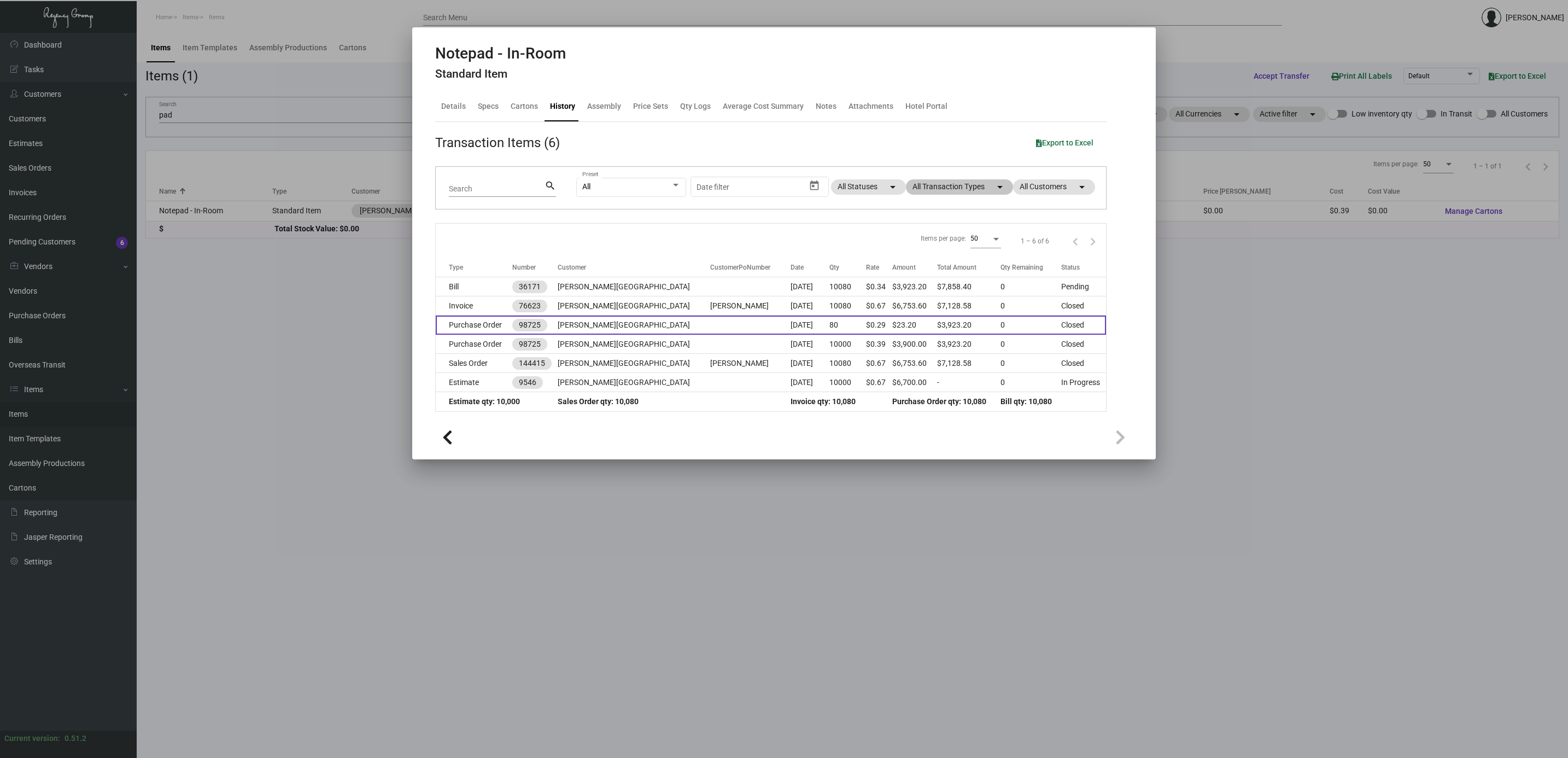
click at [490, 332] on td "Purchase Order" at bounding box center [474, 325] width 76 height 20
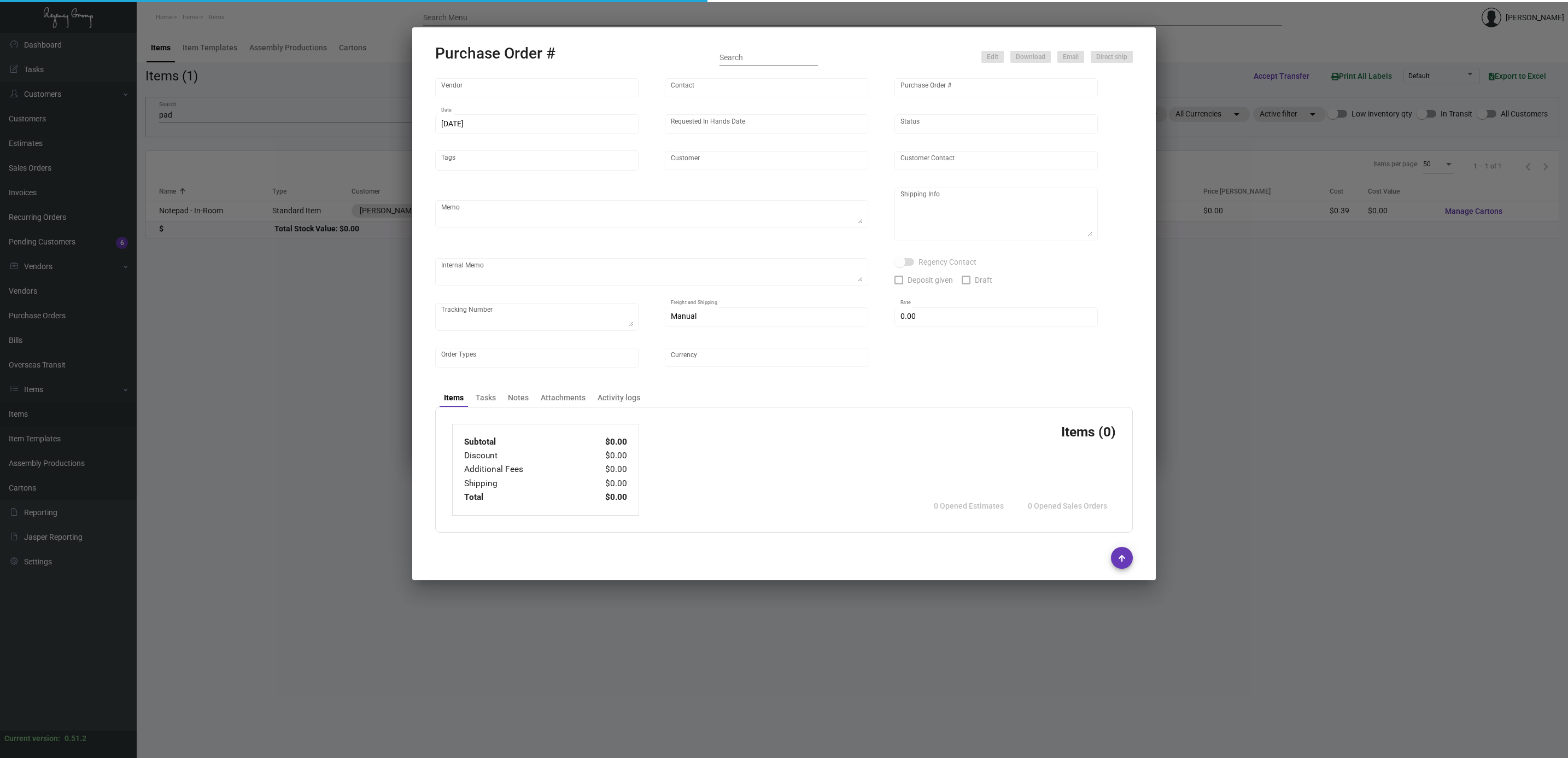
type input "Colonial Redi Record Corp."
type input "Barbara Berkovits"
type input "98725"
type input "5/30/2023"
type input "6/7/2023"
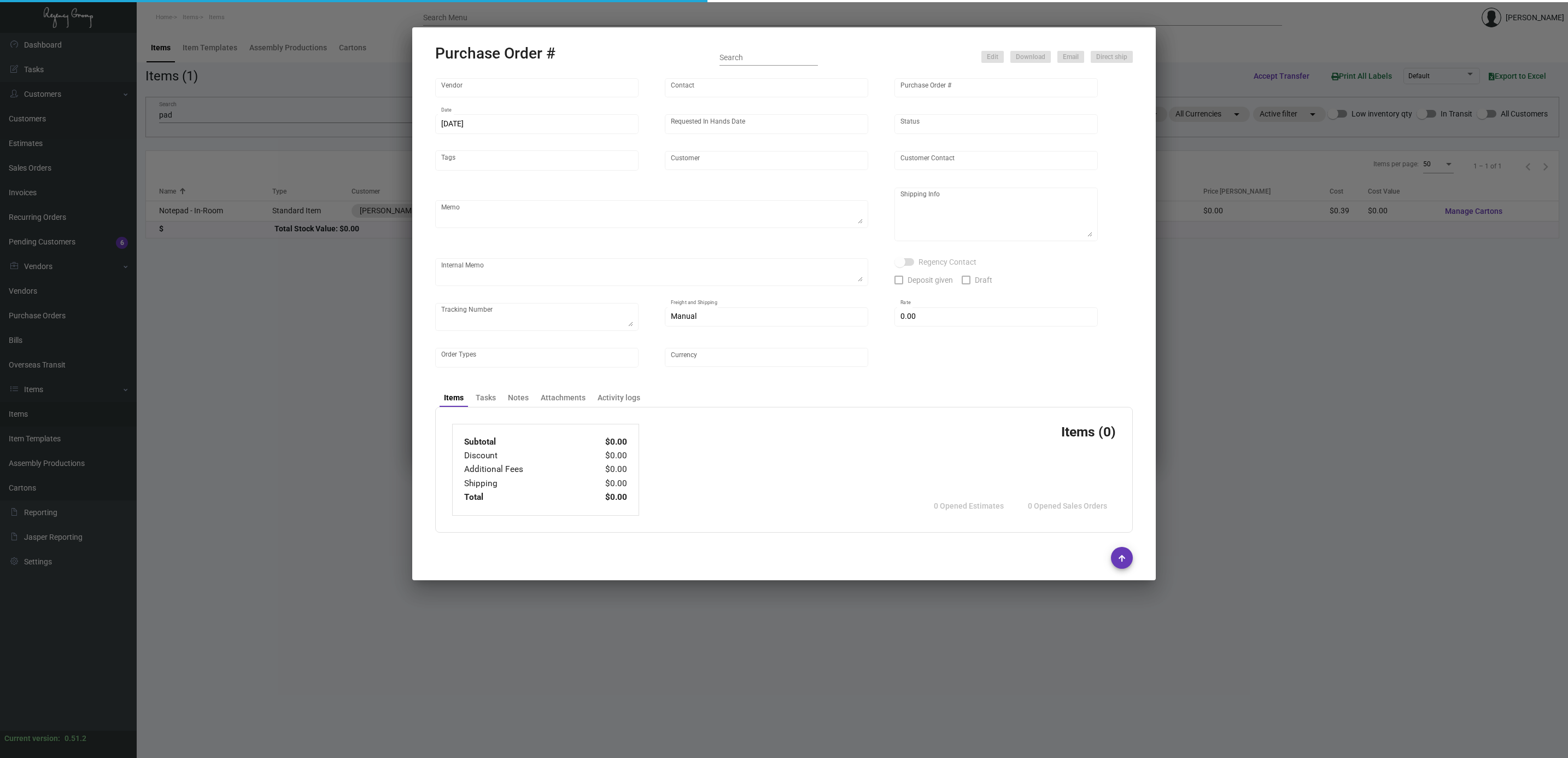
type input "[PERSON_NAME][GEOGRAPHIC_DATA]"
type input "Ioan Baciu"
type textarea "***ANY PRICE DISCREPANCY MUST BE CALLED OUT PRIOR TO PROCEEDING WITH THIS ORDER…"
type textarea "Mills House Hotel - Ioan Baciu 115 Meeting Street Charleston, SC, 29401 US"
type input "$ 0.00"
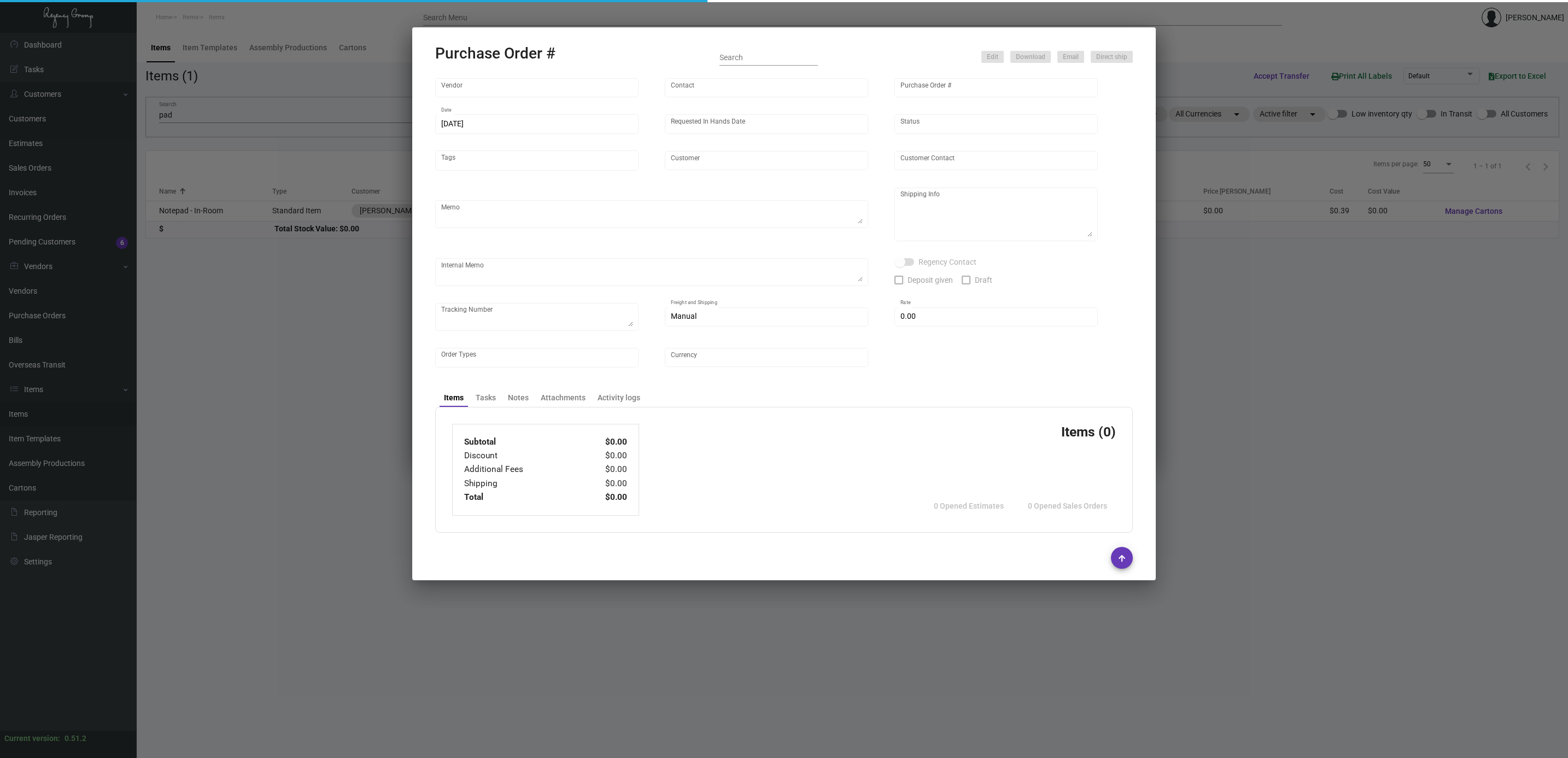
type input "United States Dollar $"
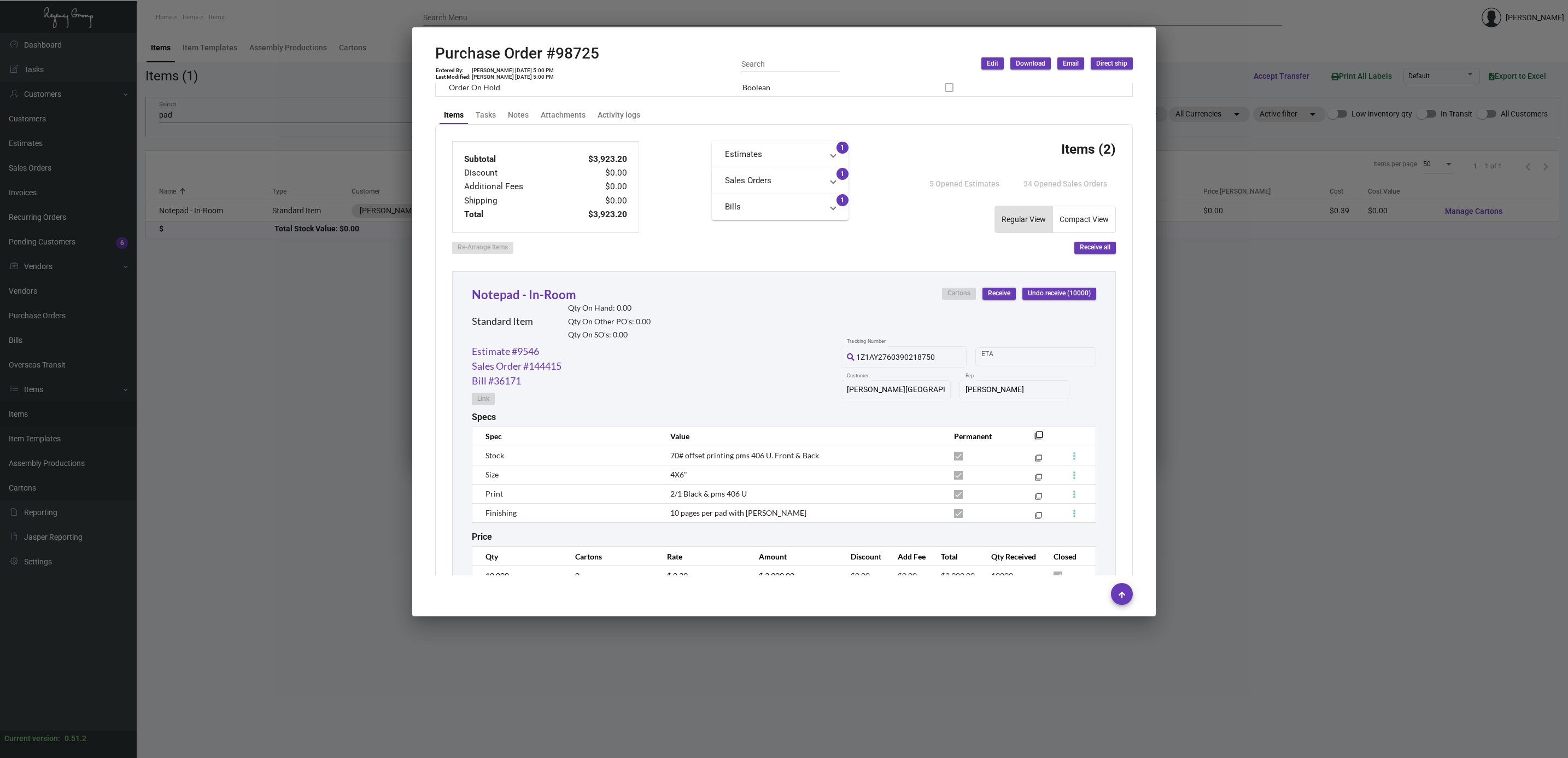
scroll to position [411, 0]
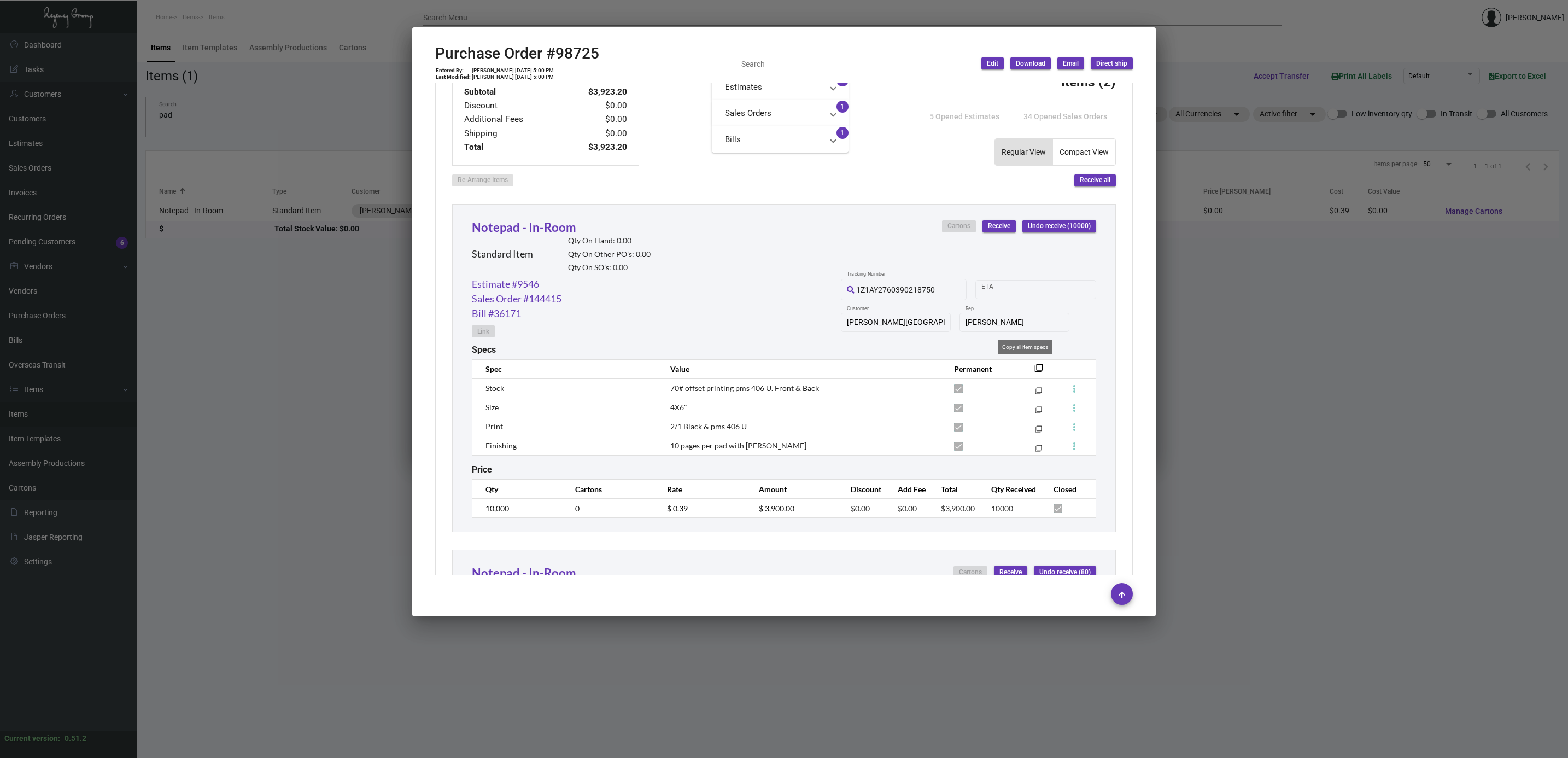
click at [774, 365] on th "filter_none" at bounding box center [1036, 369] width 36 height 20
click at [774, 370] on mat-icon "filter_none" at bounding box center [1039, 371] width 8 height 8
click at [315, 382] on div at bounding box center [784, 379] width 1568 height 758
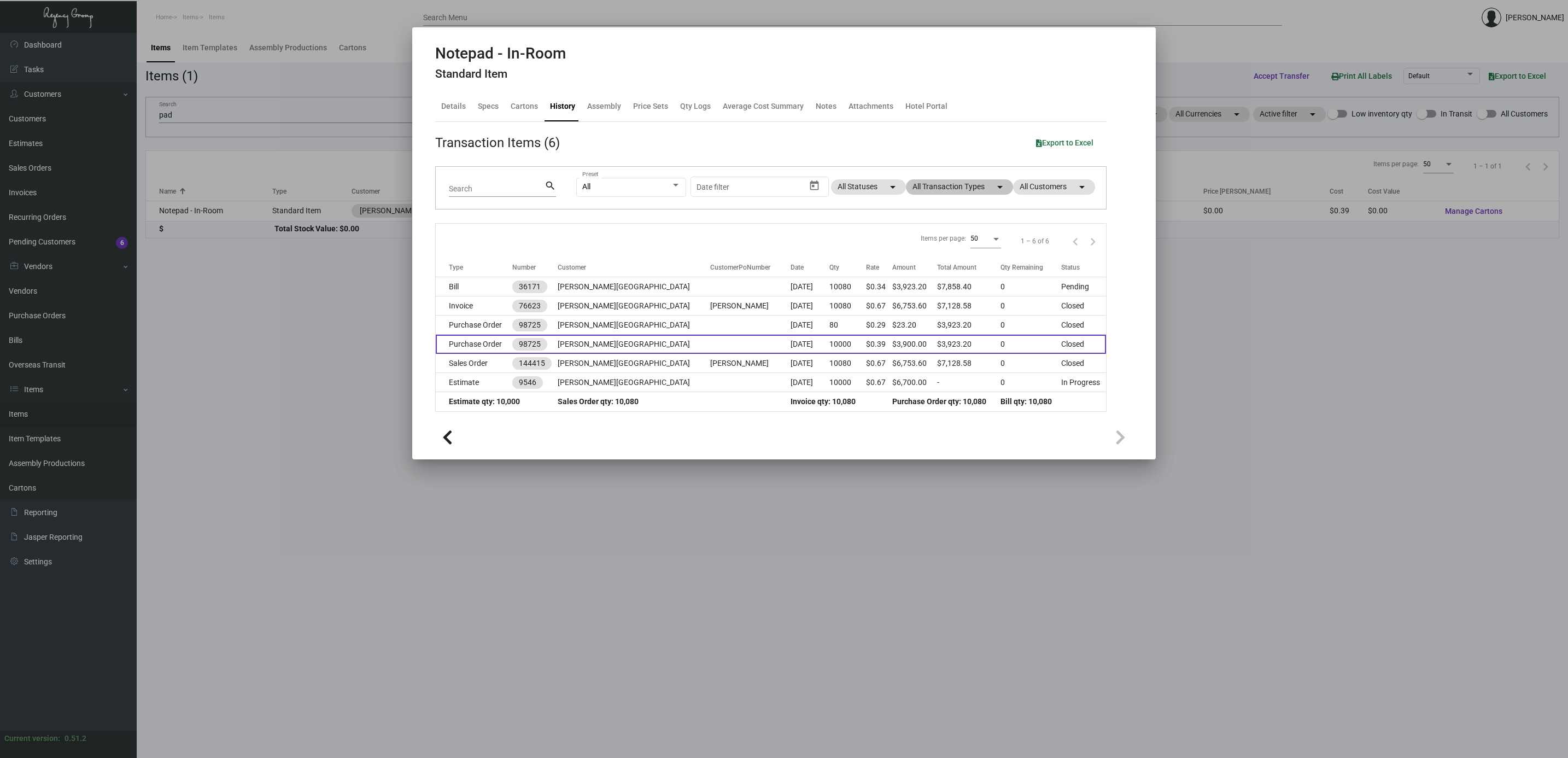
click at [499, 335] on td "Purchase Order" at bounding box center [474, 344] width 76 height 20
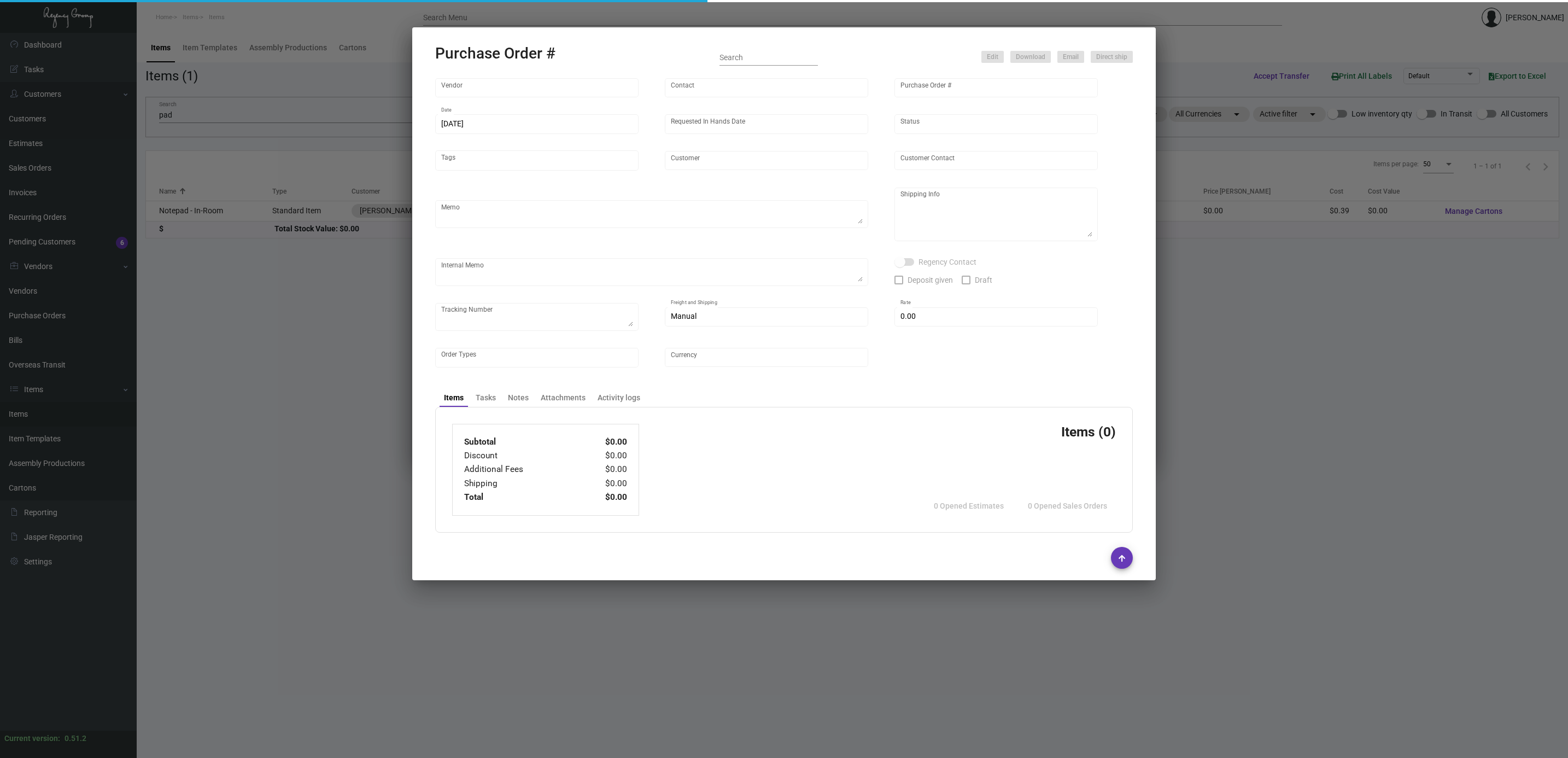
type input "Colonial Redi Record Corp."
type input "Barbara Berkovits"
type input "98725"
type input "5/30/2023"
type input "6/7/2023"
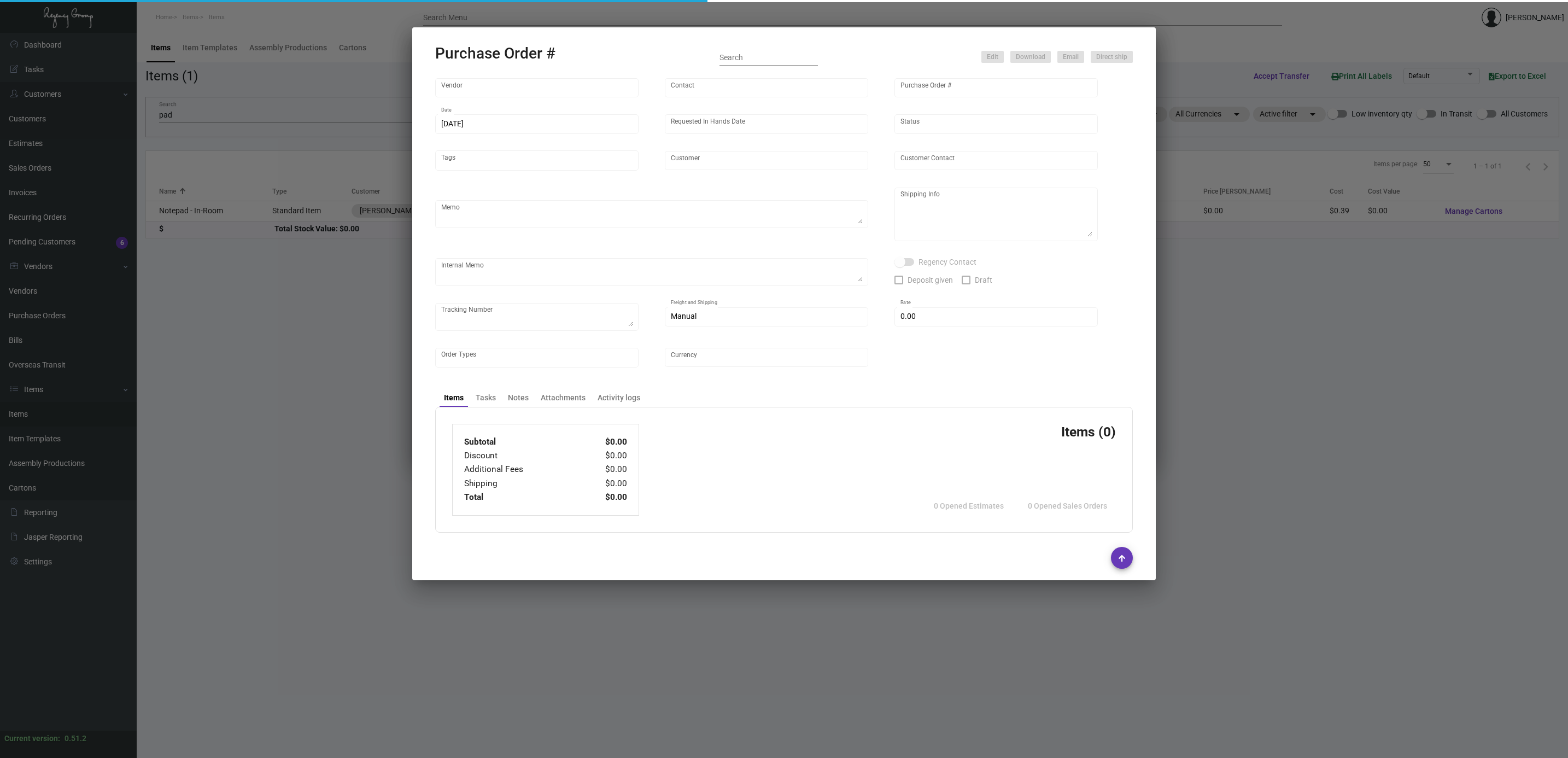
type input "[PERSON_NAME][GEOGRAPHIC_DATA]"
type input "Ioan Baciu"
type textarea "***ANY PRICE DISCREPANCY MUST BE CALLED OUT PRIOR TO PROCEEDING WITH THIS ORDER…"
type textarea "Mills House Hotel - Ioan Baciu 115 Meeting Street Charleston, SC, 29401 US"
type input "$ 0.00"
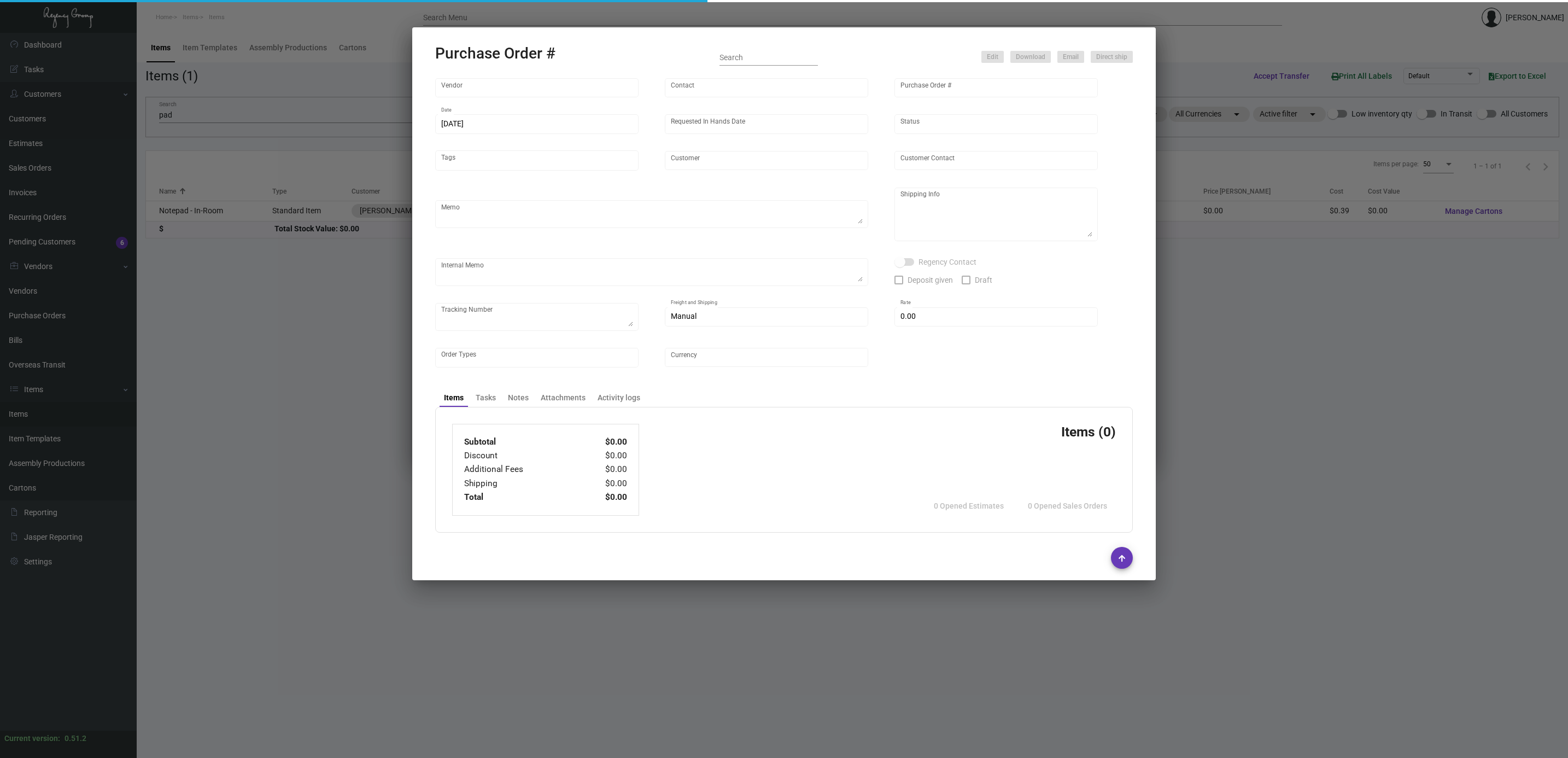
type input "United States Dollar $"
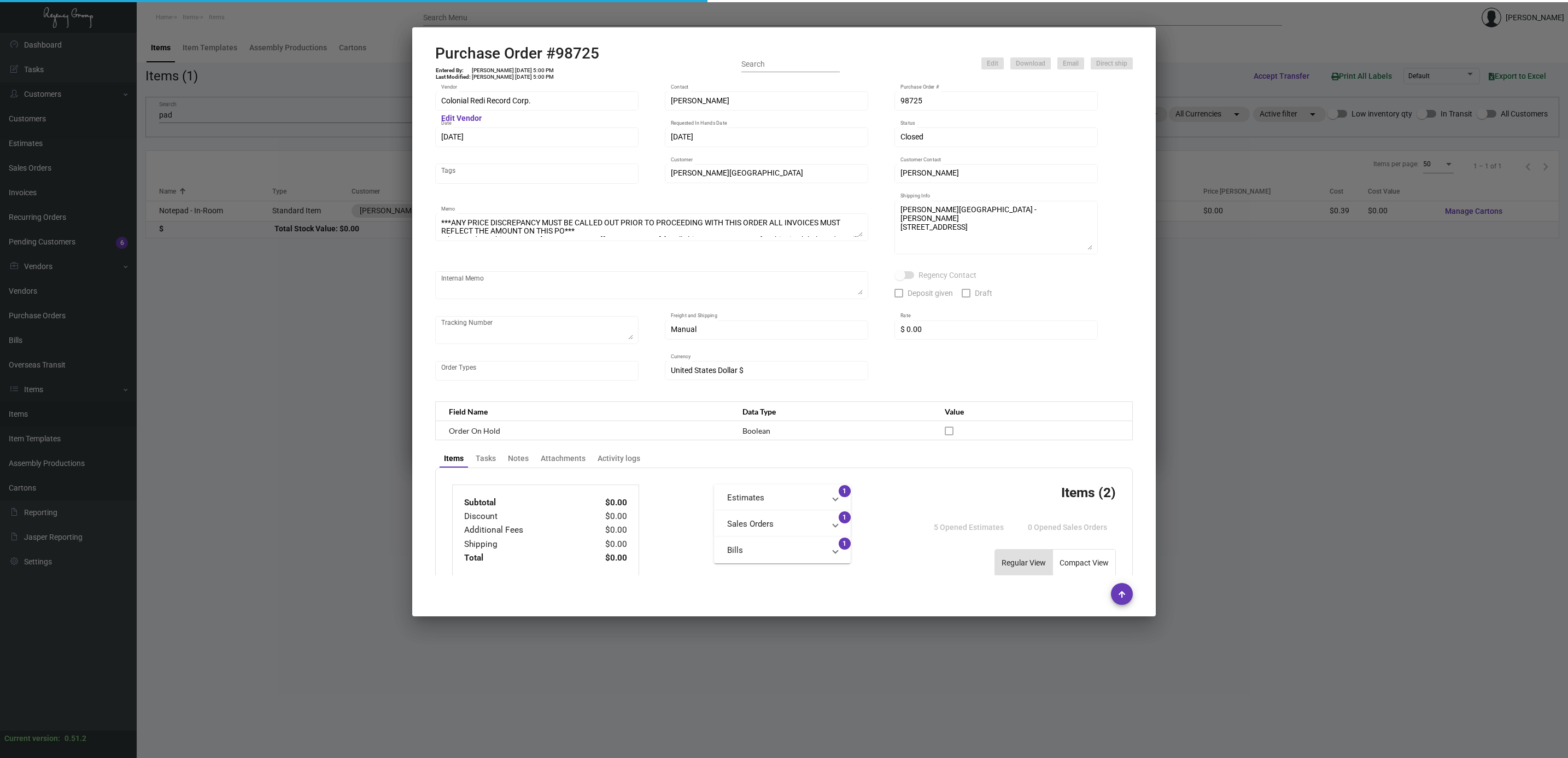
click at [509, 48] on h2 "Purchase Order #98725" at bounding box center [517, 54] width 164 height 19
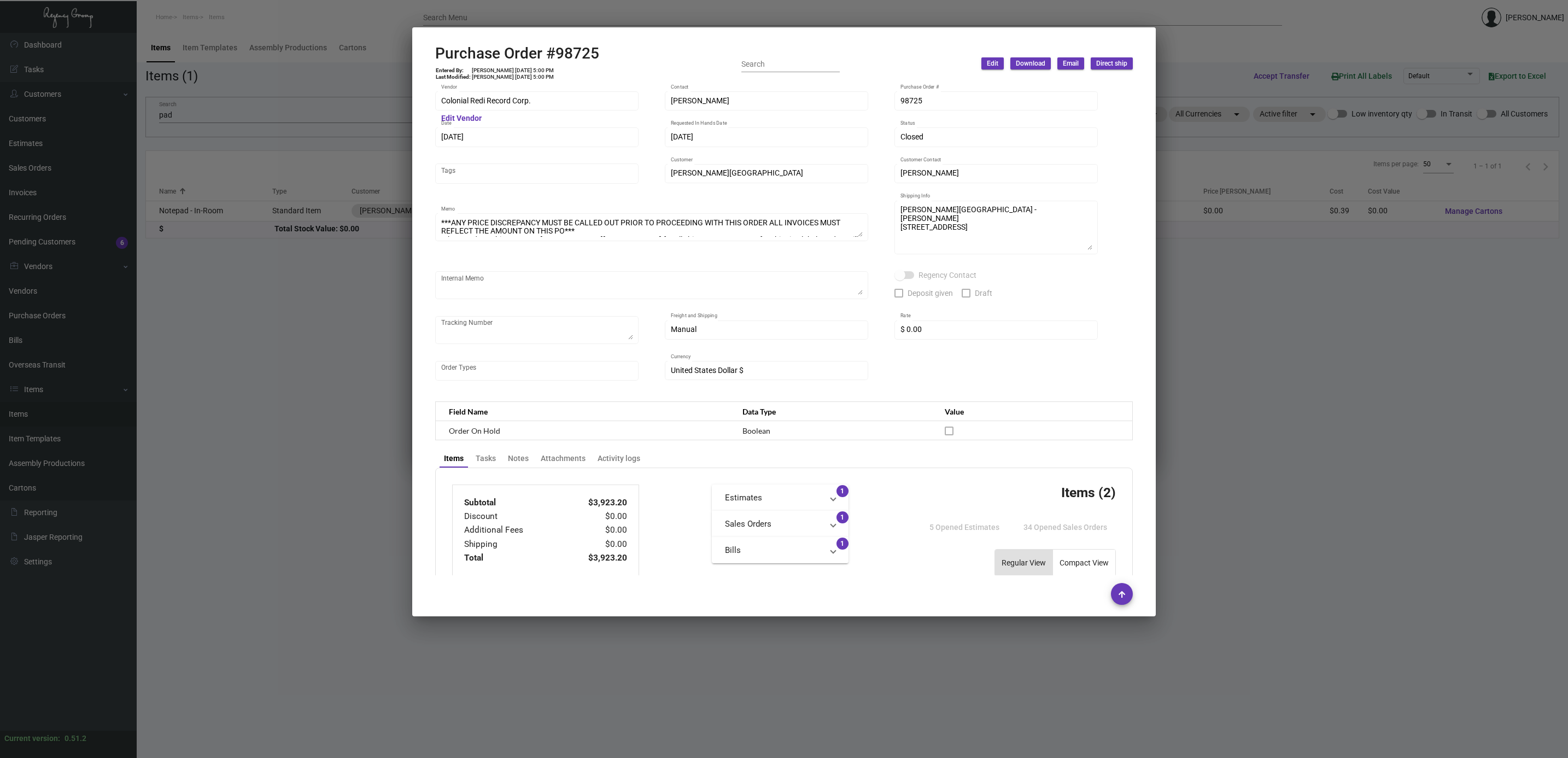
click at [509, 48] on h2 "Purchase Order #98725" at bounding box center [517, 54] width 164 height 19
copy h2 "Order"
click at [492, 67] on td "Lyndon Griffith 5/30/23, 5:00 PM" at bounding box center [512, 70] width 83 height 7
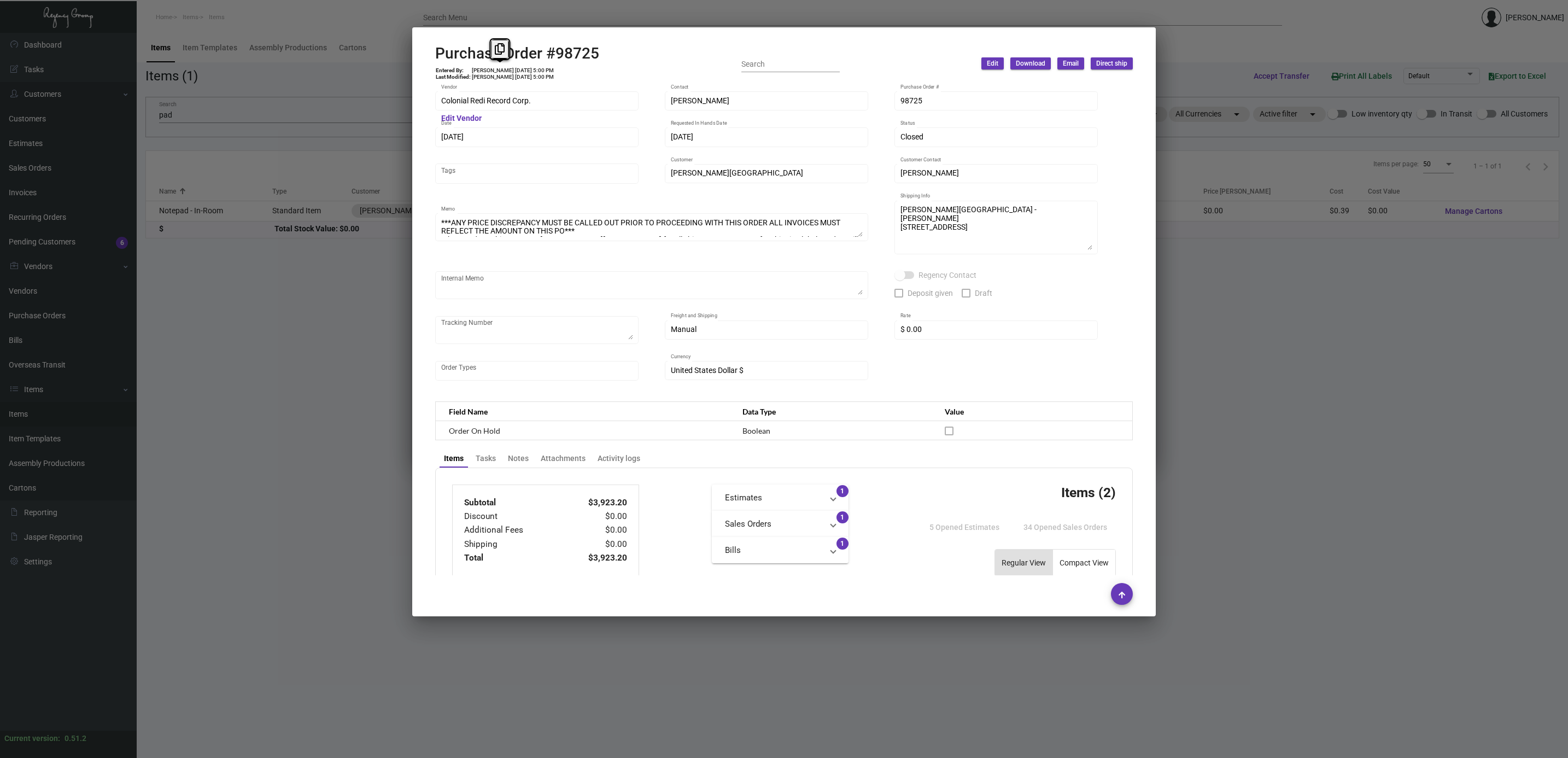
click at [492, 67] on td "Lyndon Griffith 5/30/23, 5:00 PM" at bounding box center [512, 70] width 83 height 7
copy td "Lyndon Griffith 5/30/23, 5:00 PM"
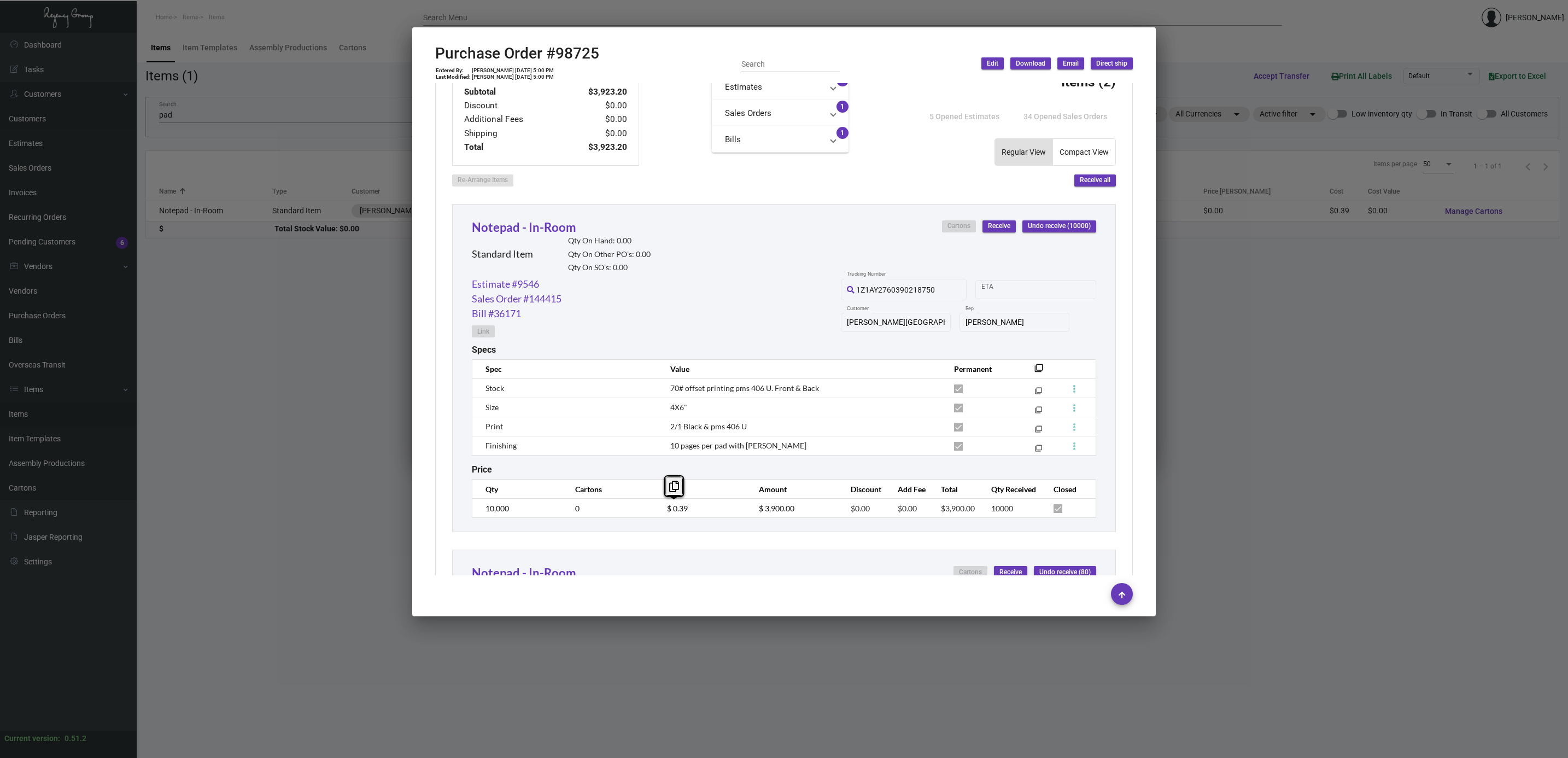
click at [774, 287] on div at bounding box center [784, 379] width 1568 height 758
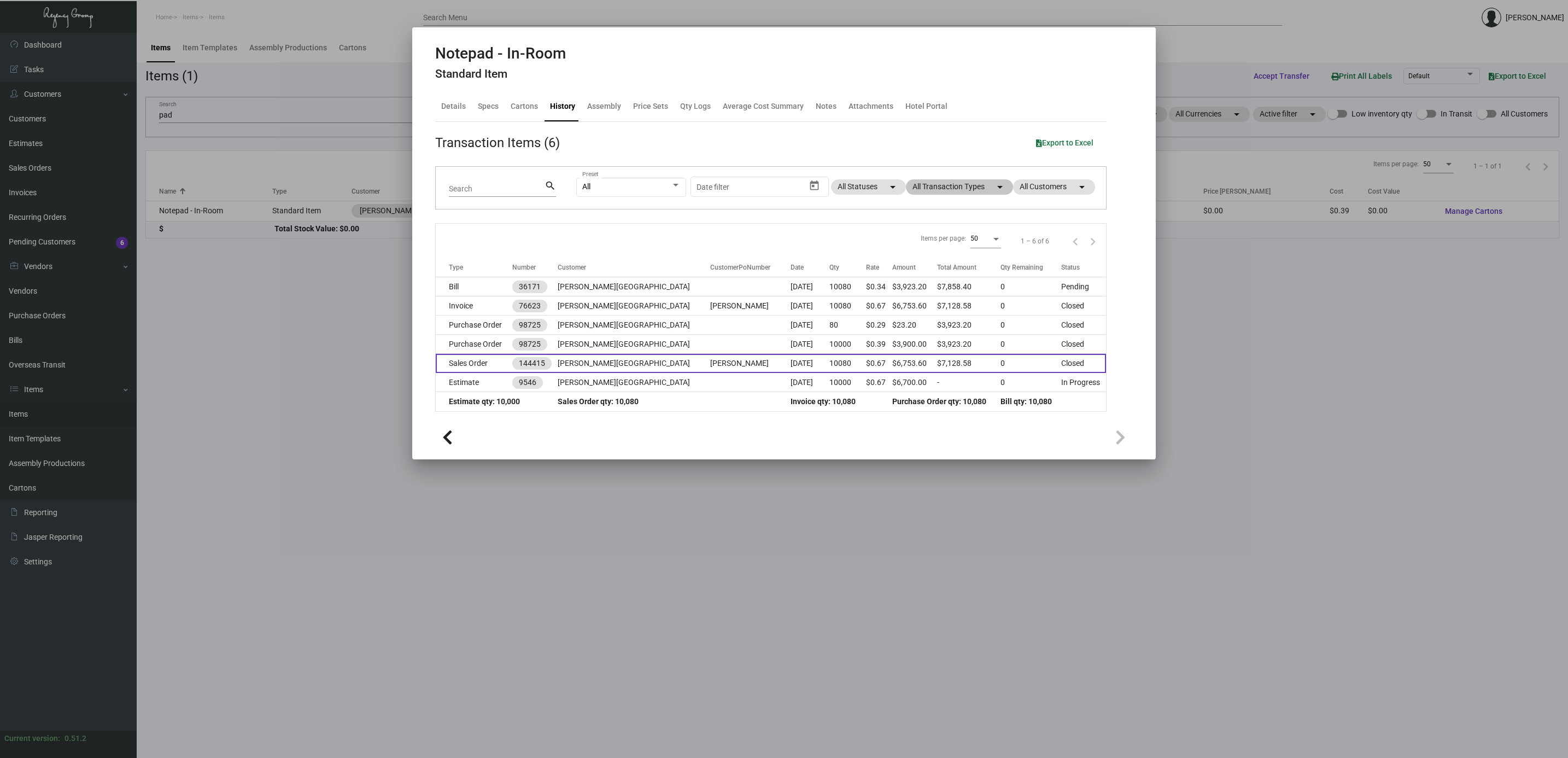
click at [509, 358] on td "Sales Order" at bounding box center [474, 363] width 76 height 20
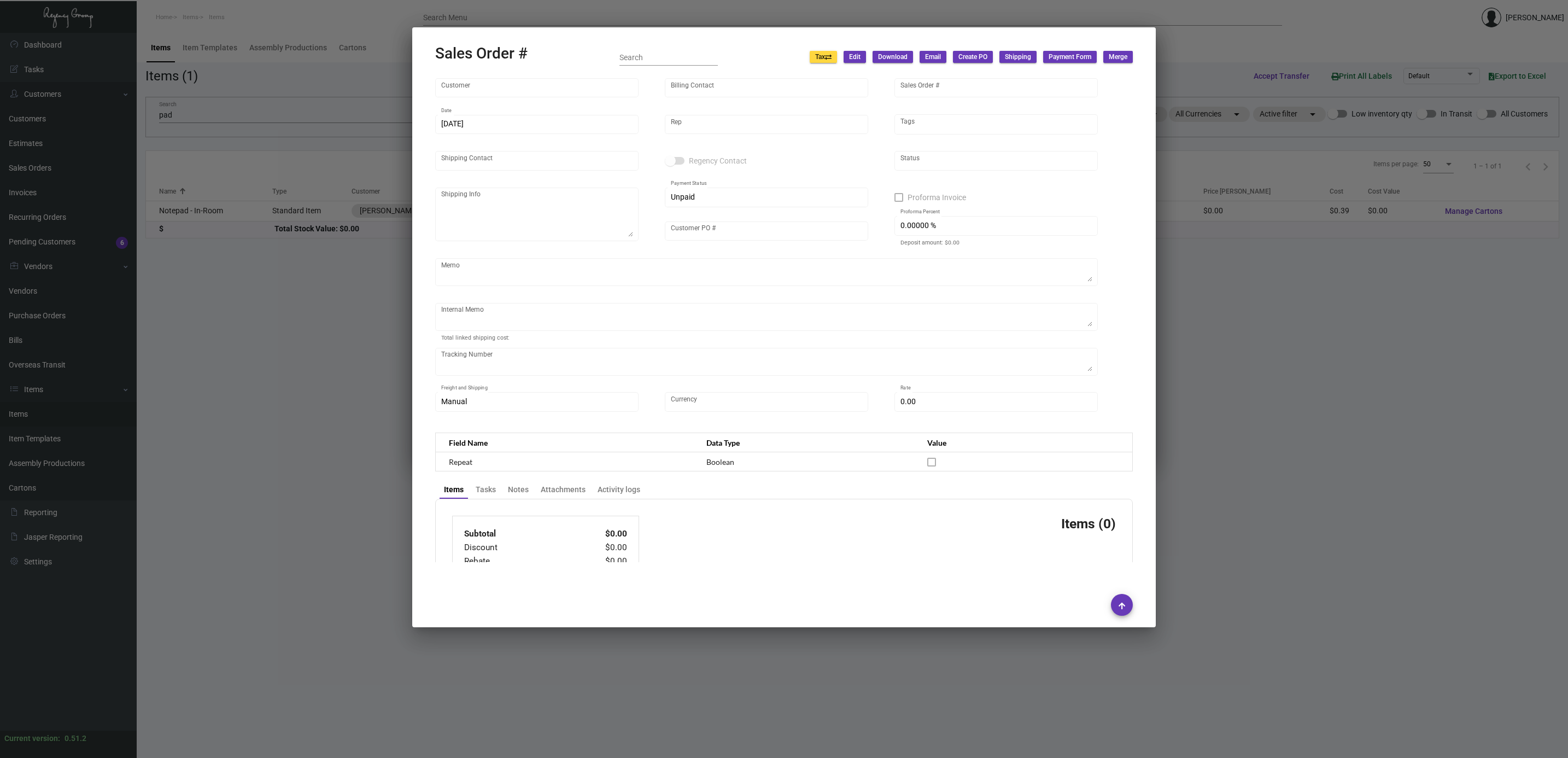
click at [487, 60] on h2 "Sales Order #" at bounding box center [481, 54] width 92 height 19
type input "[PERSON_NAME][GEOGRAPHIC_DATA]"
type input "Michael Linder"
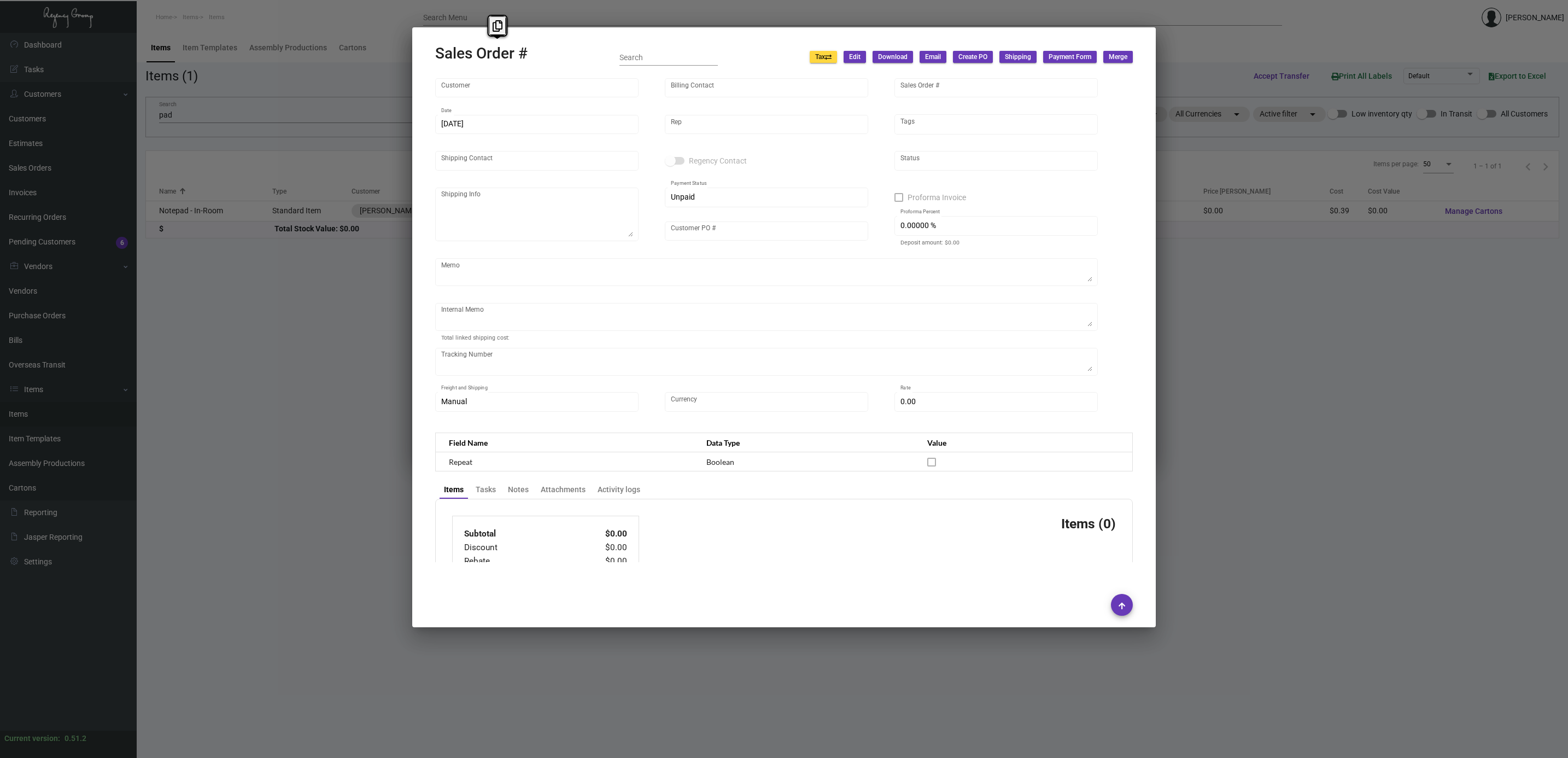
type input "144415"
type input "5/30/2023"
type input "Kyle Kliebhan"
type input "Ioan Baciu"
type textarea "Mills House Hotel - Ioan Baciu 115 Meeting Street Charleston, SC, 29401 US"
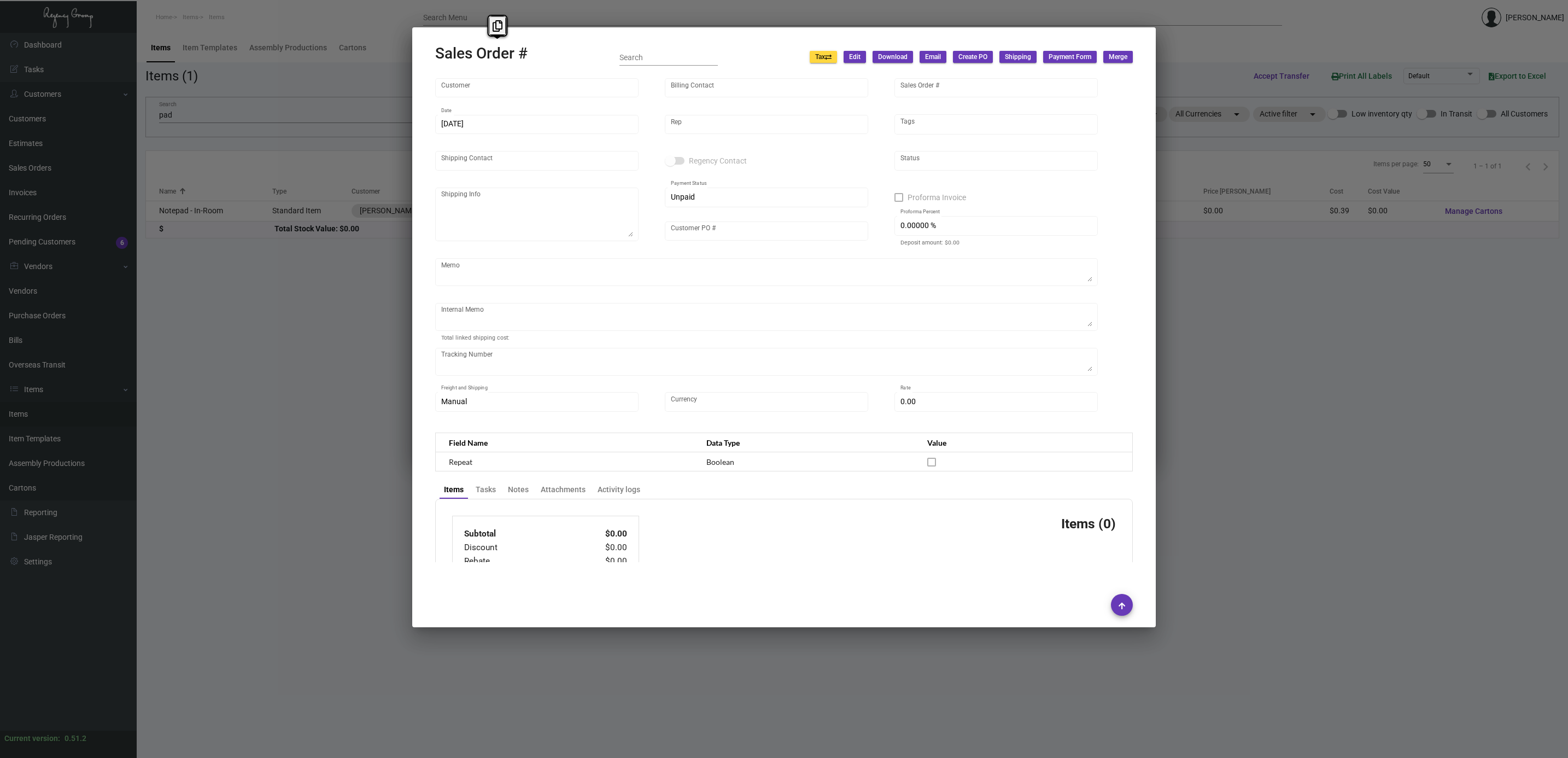
type input "Ioan Baciu"
type textarea "Shipped from Colonial by UPS Ground Cost $280.56"
type input "United States Dollar $"
type input "$ 374.98"
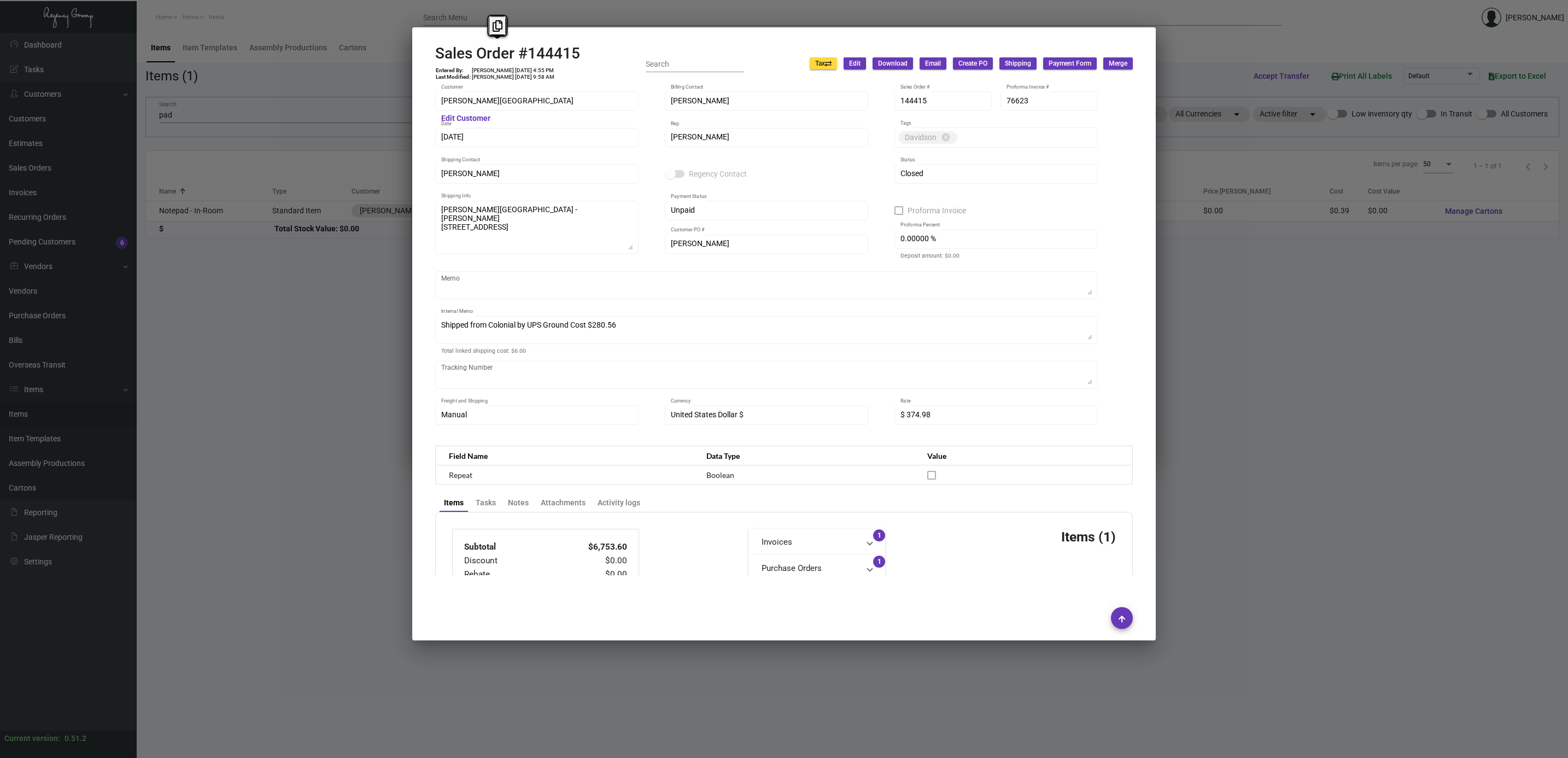
copy h2 "Order"
click at [525, 69] on td "Lyndon Griffith 5/30/23, 4:55 PM" at bounding box center [513, 70] width 84 height 7
copy td "Lyndon Griffith 5/30/23, 4:55 PM"
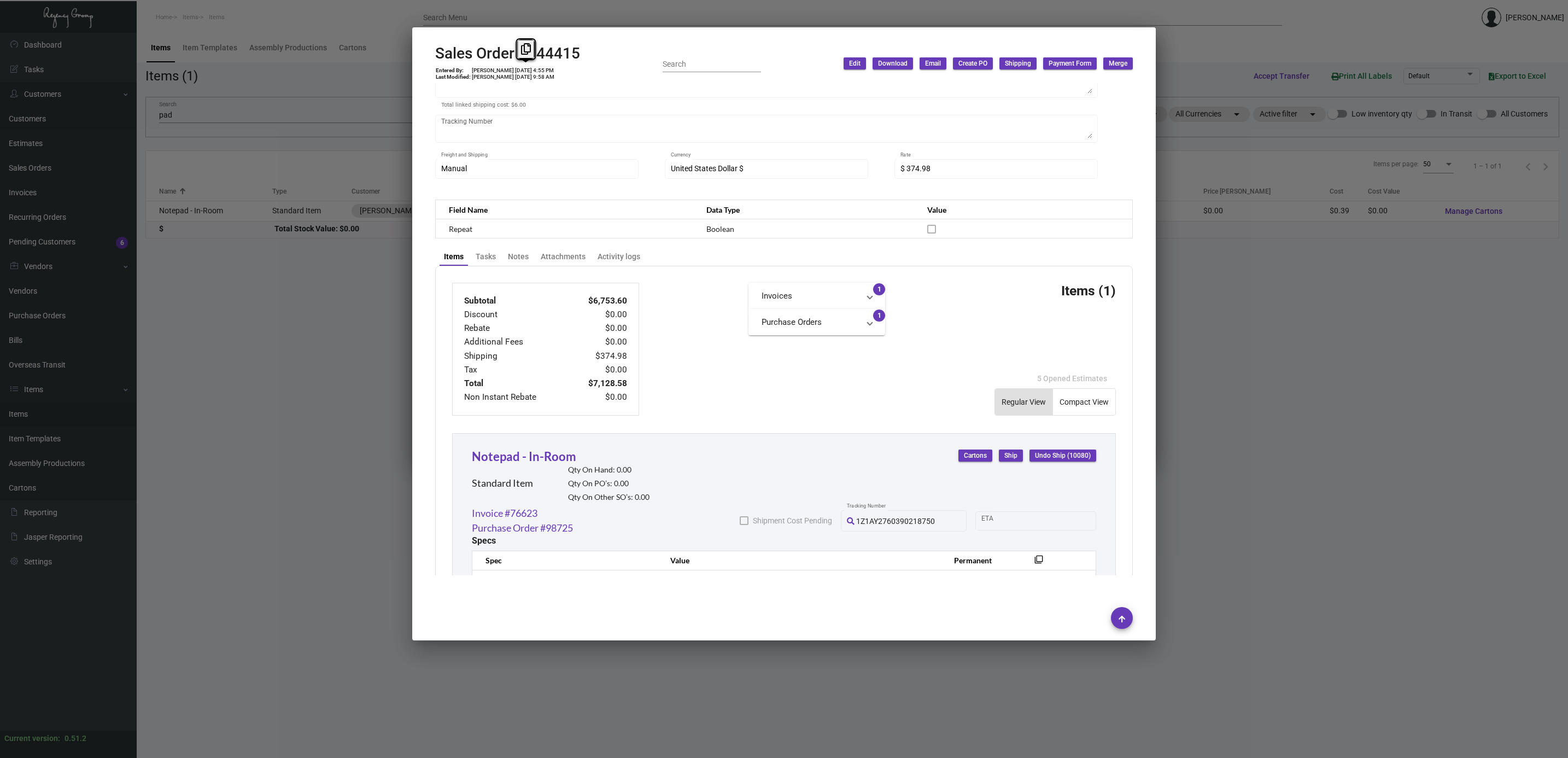
scroll to position [418, 0]
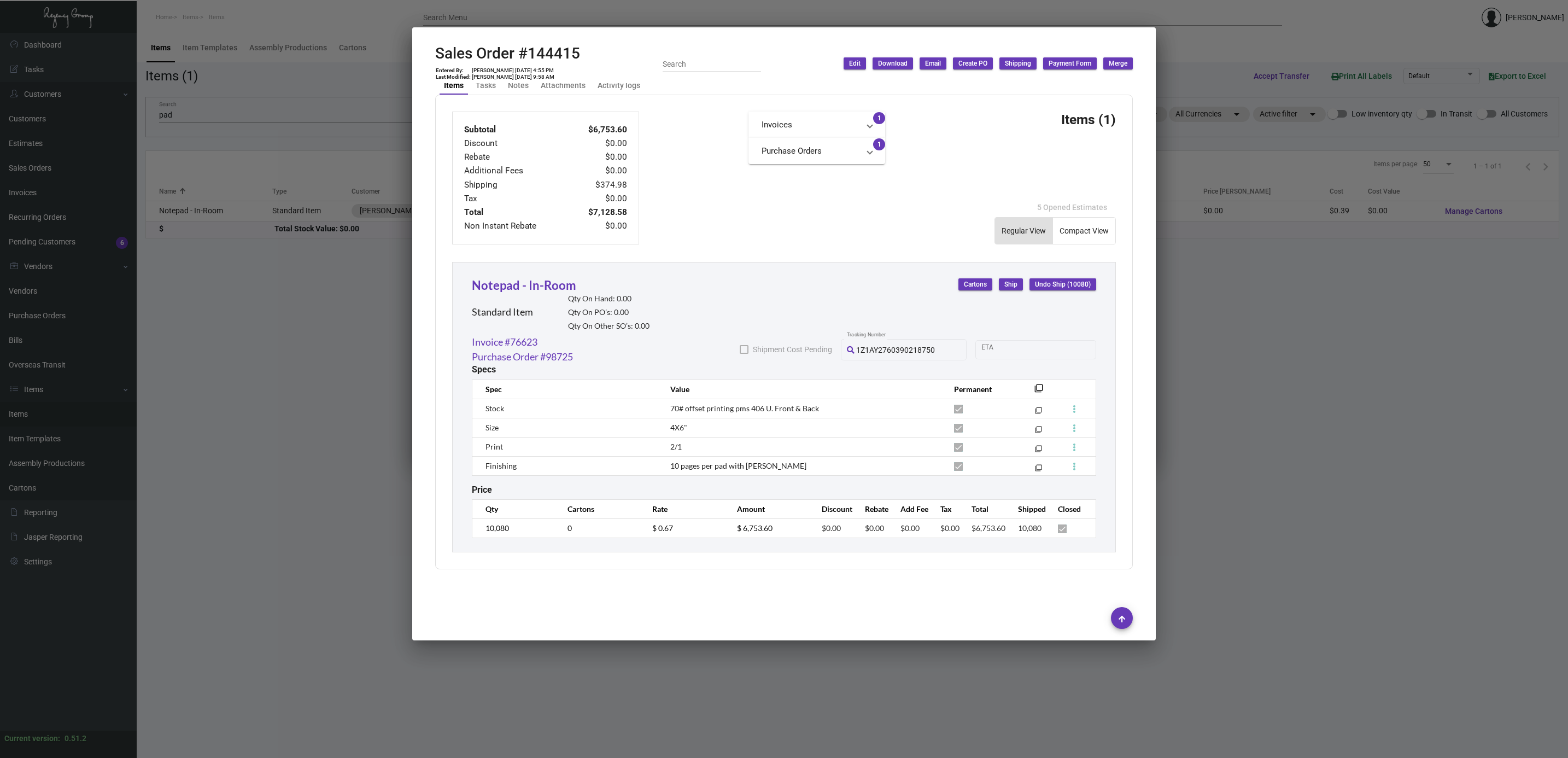
click at [669, 444] on td "$ 0.67" at bounding box center [683, 528] width 85 height 20
drag, startPoint x: 1381, startPoint y: 343, endPoint x: 1375, endPoint y: 340, distance: 6.7
click at [774, 343] on div at bounding box center [784, 379] width 1568 height 758
